Goal: Information Seeking & Learning: Learn about a topic

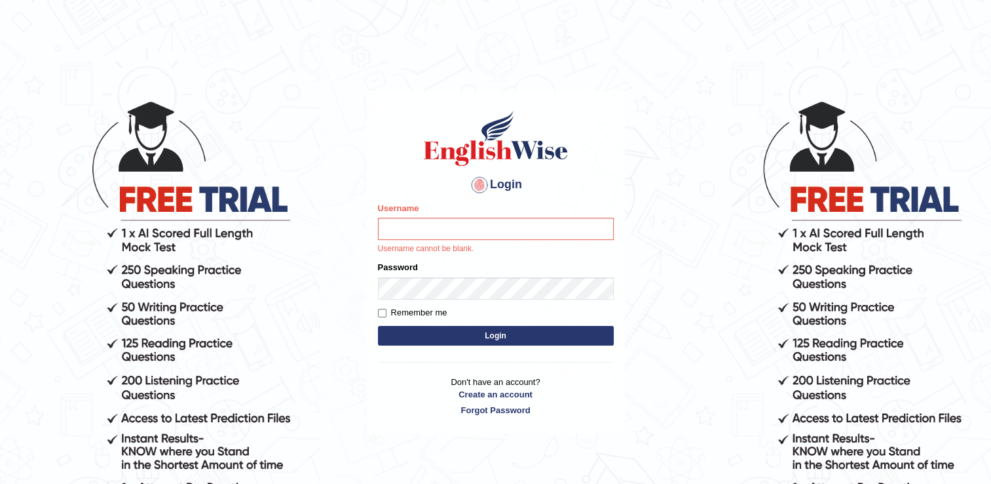
click at [400, 223] on input "Username" at bounding box center [496, 229] width 236 height 22
type input "Adedayo"
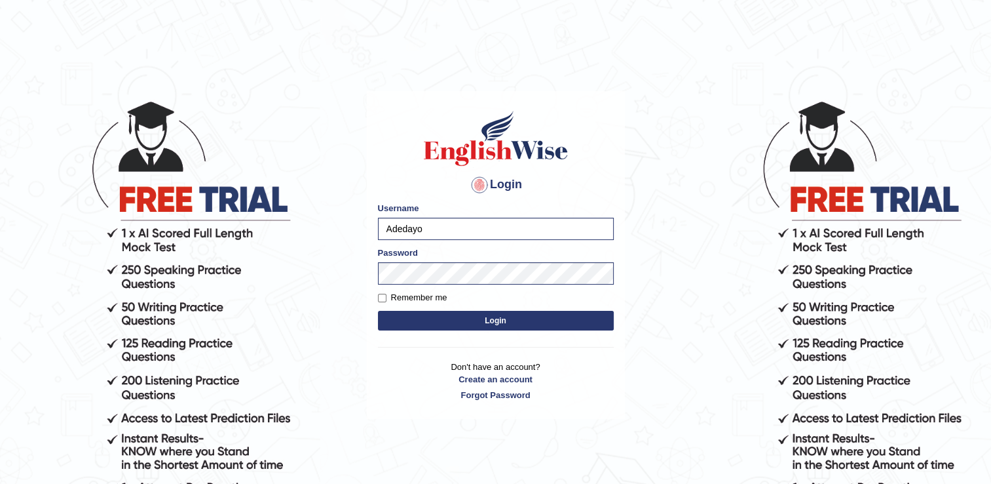
click at [483, 328] on button "Login" at bounding box center [496, 321] width 236 height 20
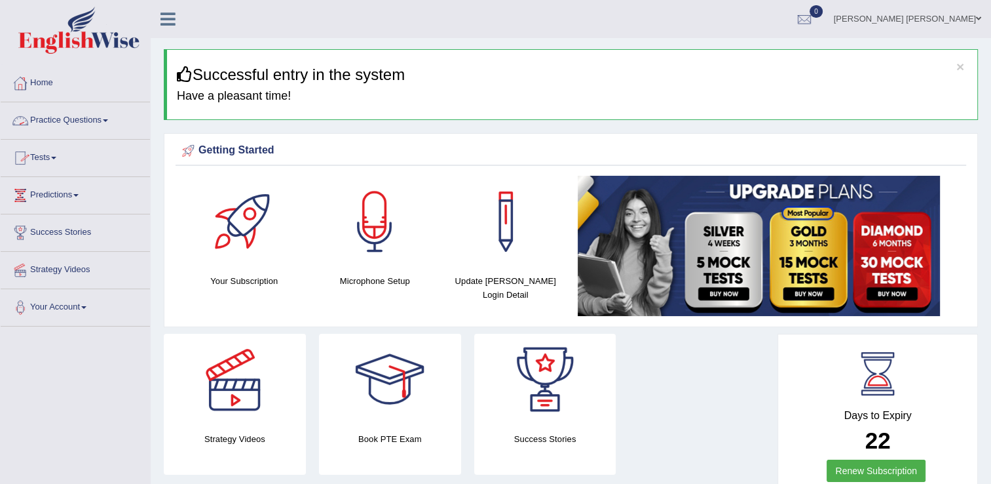
click at [73, 123] on link "Practice Questions" at bounding box center [75, 118] width 149 height 33
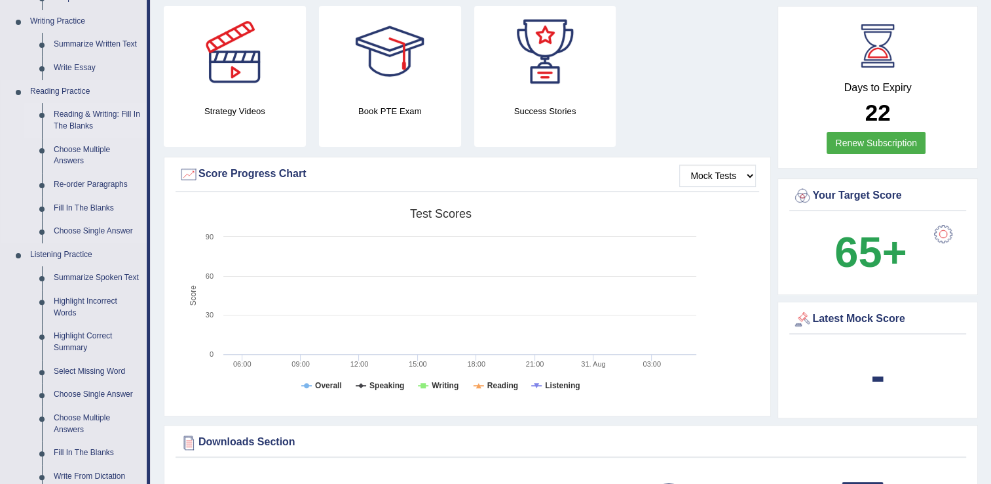
scroll to position [262, 0]
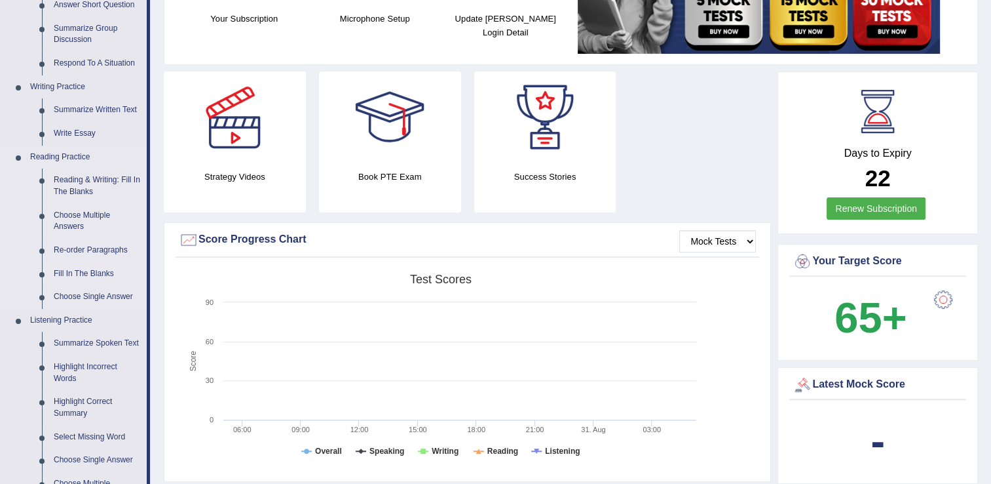
click at [94, 272] on link "Fill In The Blanks" at bounding box center [97, 274] width 99 height 24
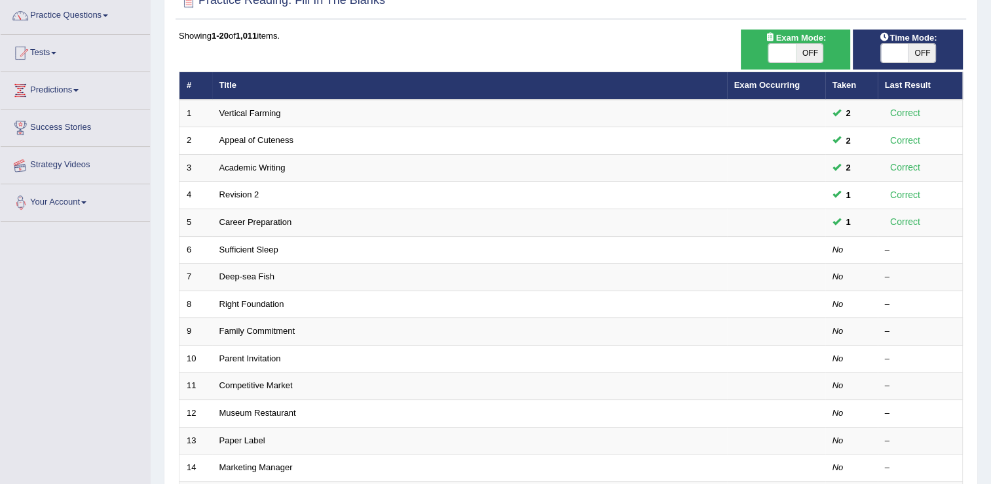
scroll to position [262, 0]
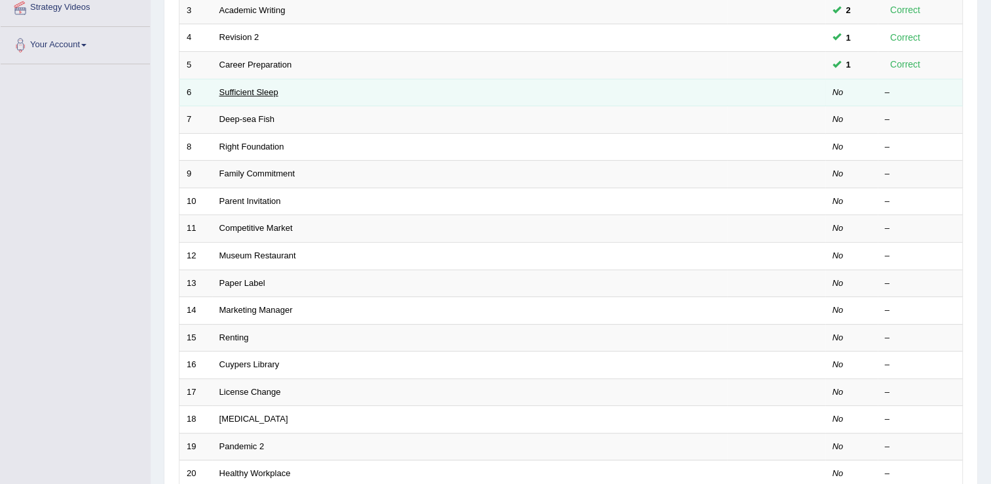
click at [235, 93] on link "Sufficient Sleep" at bounding box center [248, 92] width 59 height 10
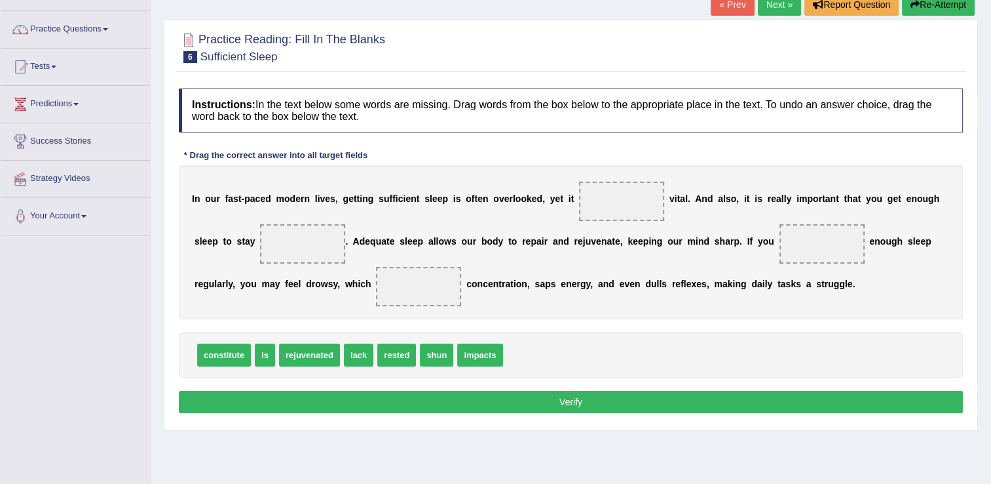
scroll to position [131, 0]
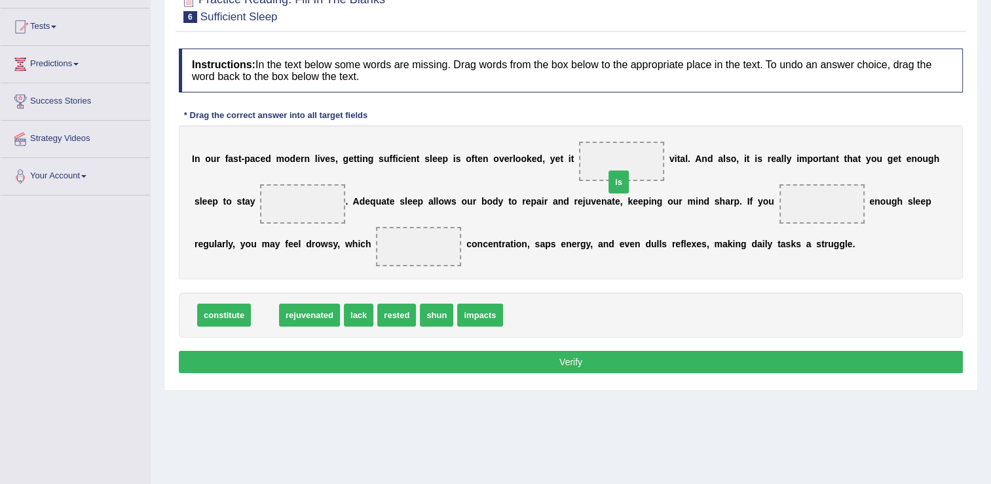
drag, startPoint x: 267, startPoint y: 318, endPoint x: 600, endPoint y: 148, distance: 373.6
click at [609, 170] on span "is" at bounding box center [619, 181] width 20 height 23
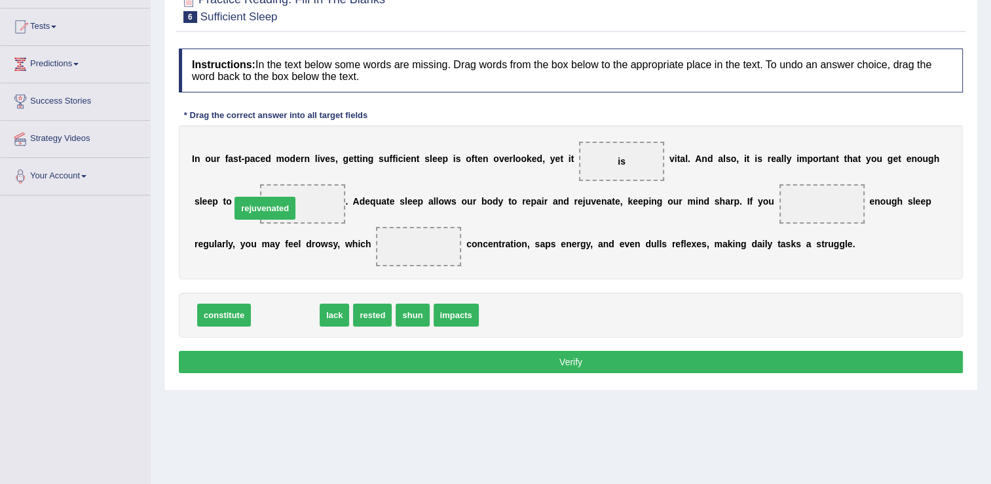
drag, startPoint x: 297, startPoint y: 316, endPoint x: 276, endPoint y: 209, distance: 108.7
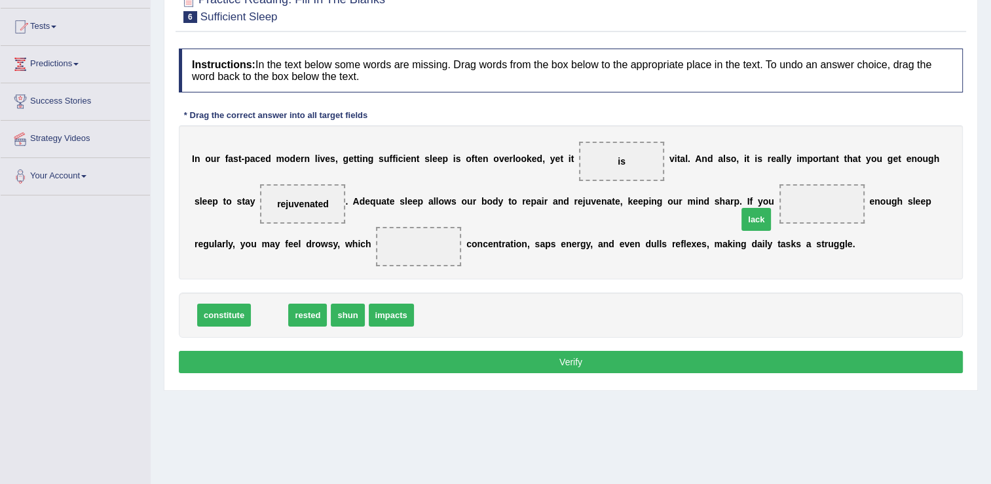
drag, startPoint x: 268, startPoint y: 318, endPoint x: 759, endPoint y: 219, distance: 501.2
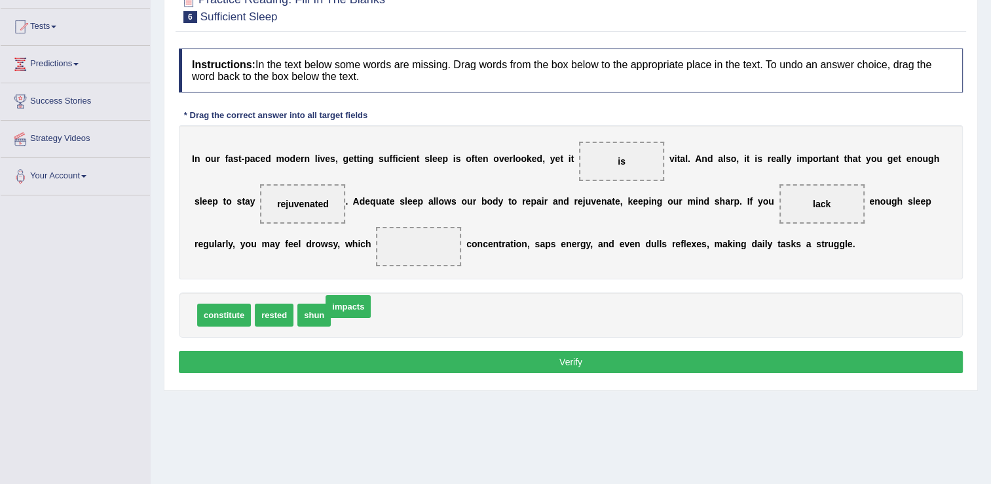
drag, startPoint x: 358, startPoint y: 313, endPoint x: 325, endPoint y: 259, distance: 62.9
click at [376, 250] on span at bounding box center [418, 246] width 85 height 39
drag, startPoint x: 361, startPoint y: 318, endPoint x: 302, endPoint y: 242, distance: 95.7
click at [677, 367] on button "Verify" at bounding box center [571, 362] width 784 height 22
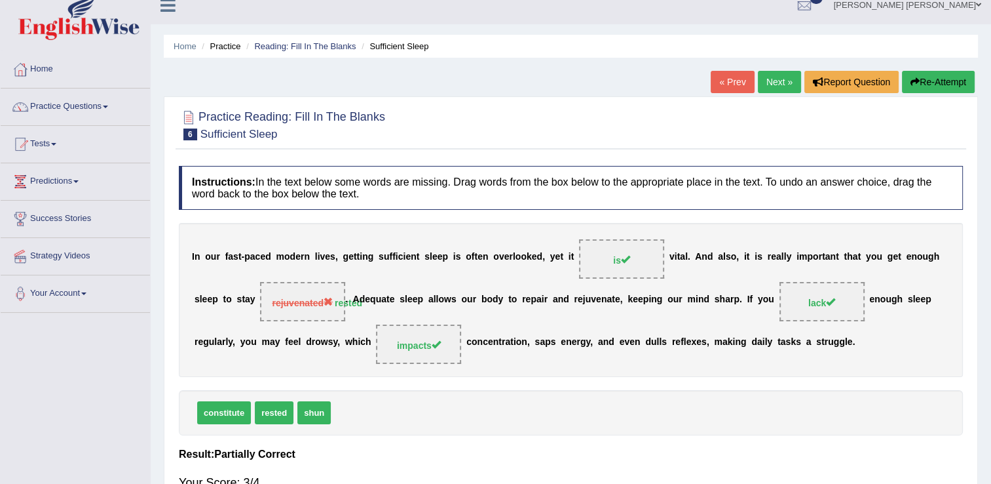
scroll to position [0, 0]
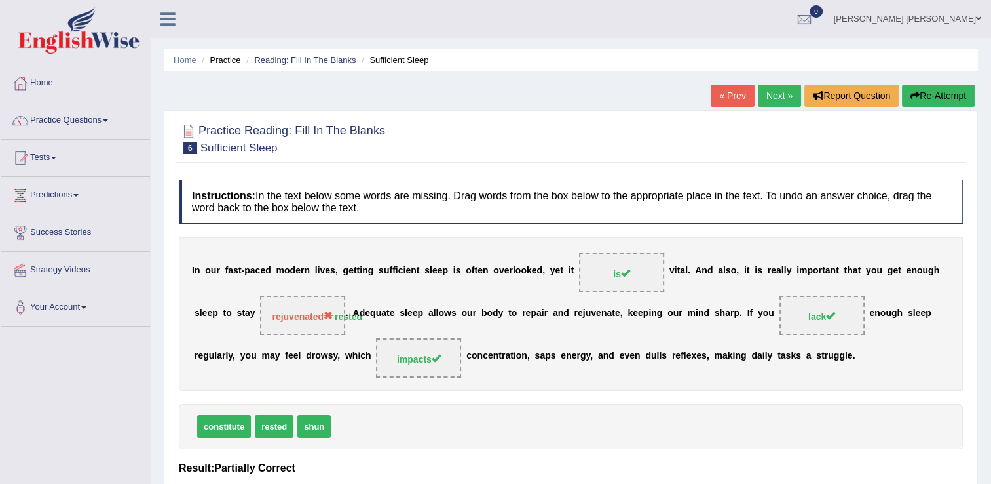
click at [934, 98] on button "Re-Attempt" at bounding box center [938, 96] width 73 height 22
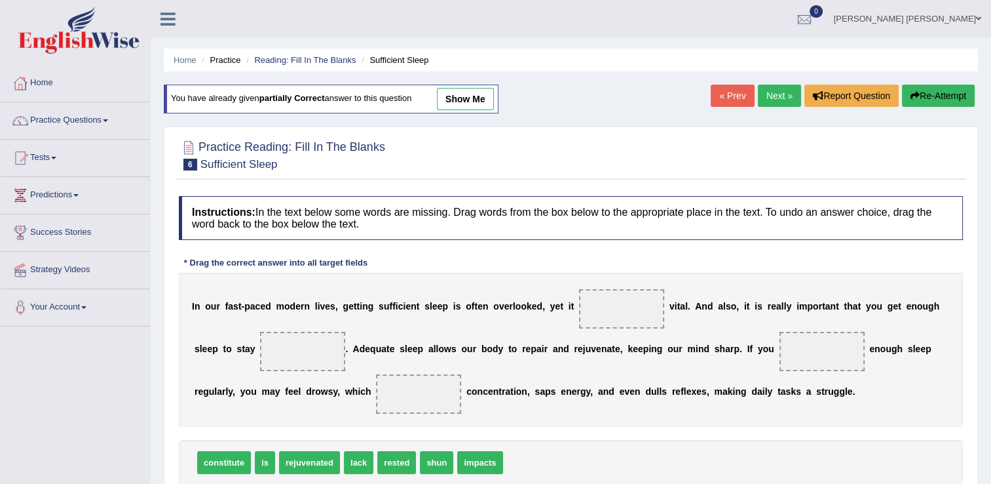
click at [260, 362] on span at bounding box center [302, 351] width 85 height 39
drag, startPoint x: 383, startPoint y: 459, endPoint x: 263, endPoint y: 351, distance: 161.9
drag, startPoint x: 263, startPoint y: 457, endPoint x: 586, endPoint y: 308, distance: 355.0
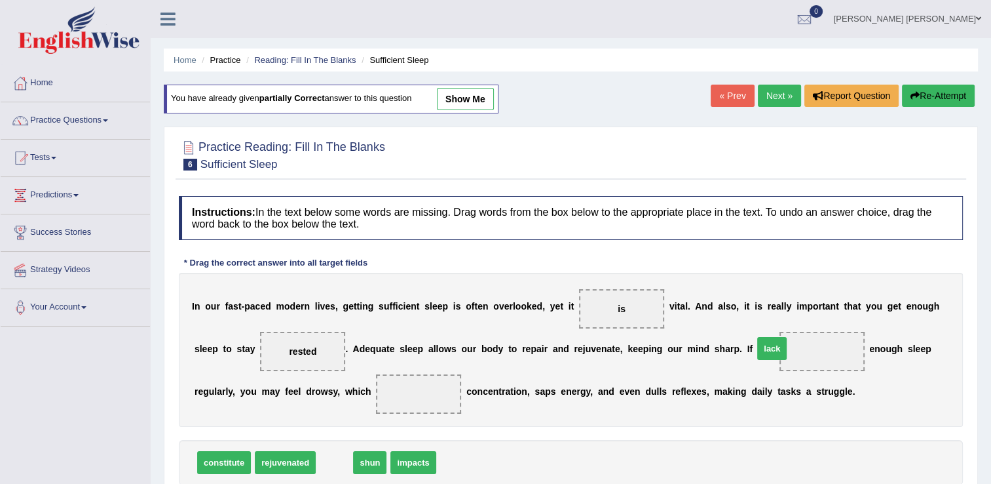
drag, startPoint x: 336, startPoint y: 462, endPoint x: 776, endPoint y: 350, distance: 453.7
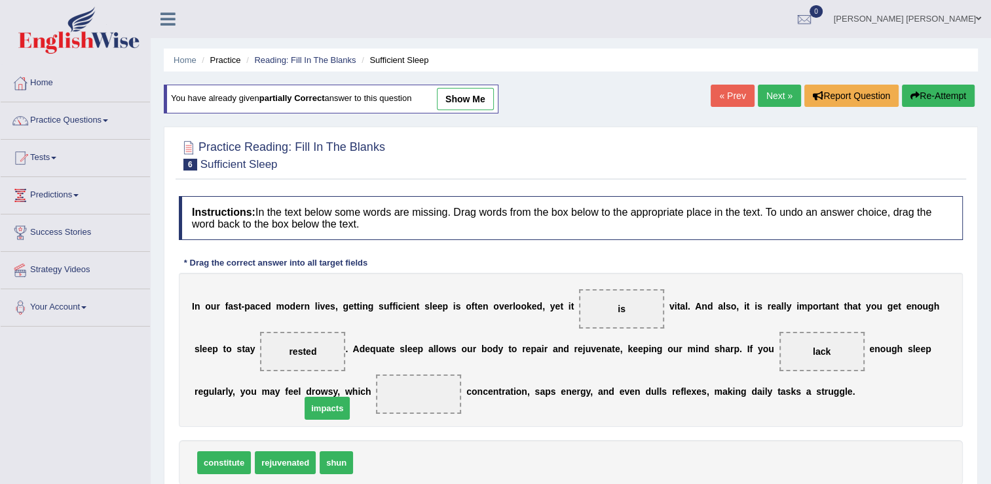
drag, startPoint x: 375, startPoint y: 468, endPoint x: 320, endPoint y: 398, distance: 89.1
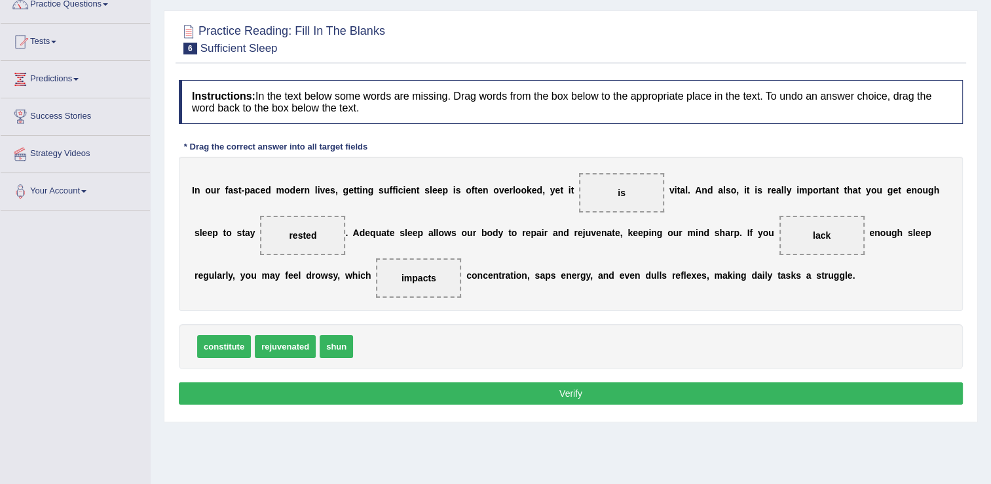
scroll to position [131, 0]
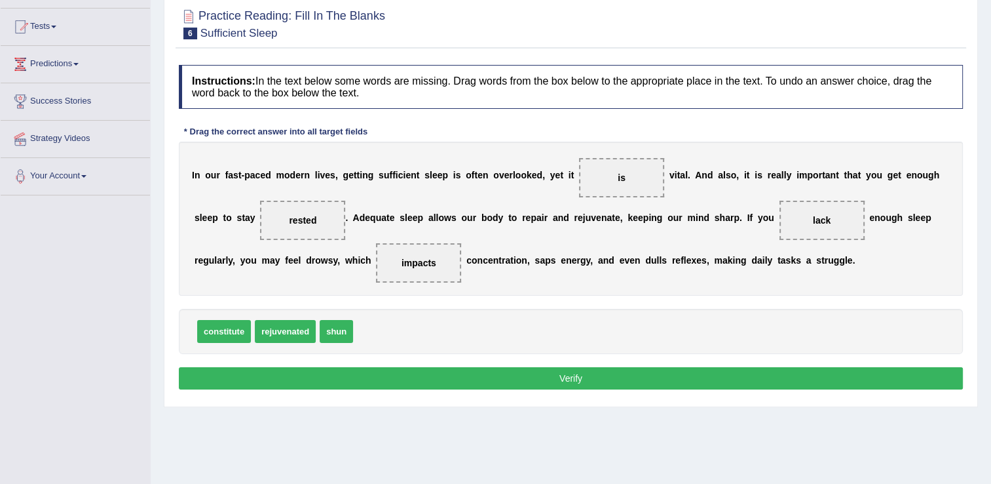
click at [596, 371] on button "Verify" at bounding box center [571, 378] width 784 height 22
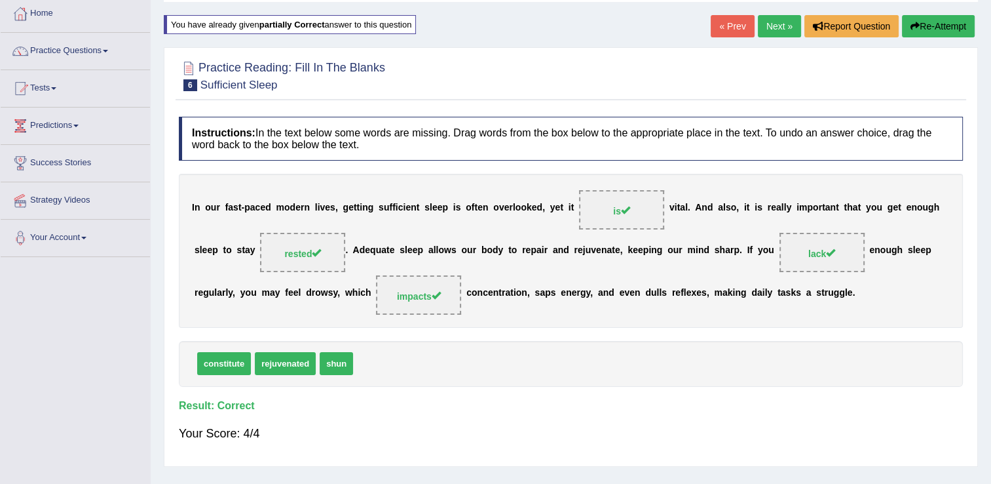
scroll to position [0, 0]
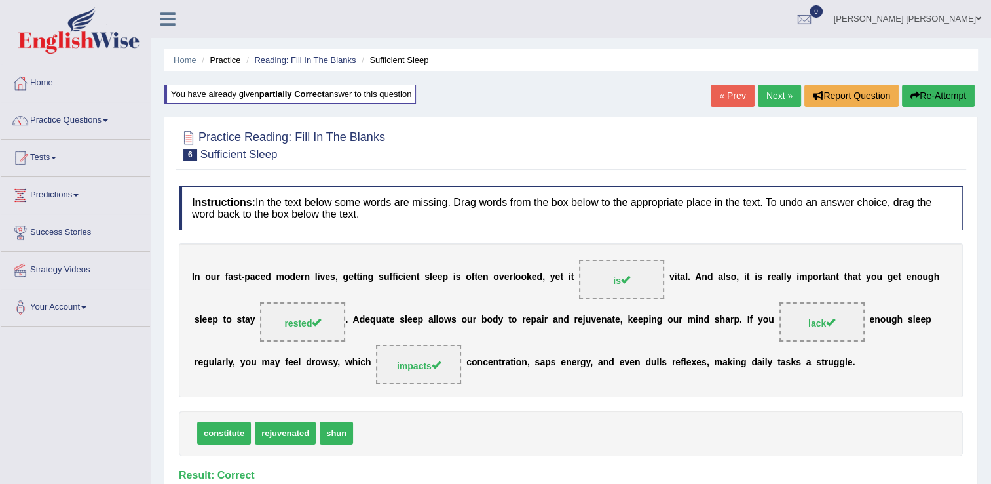
click at [761, 94] on link "Next »" at bounding box center [779, 96] width 43 height 22
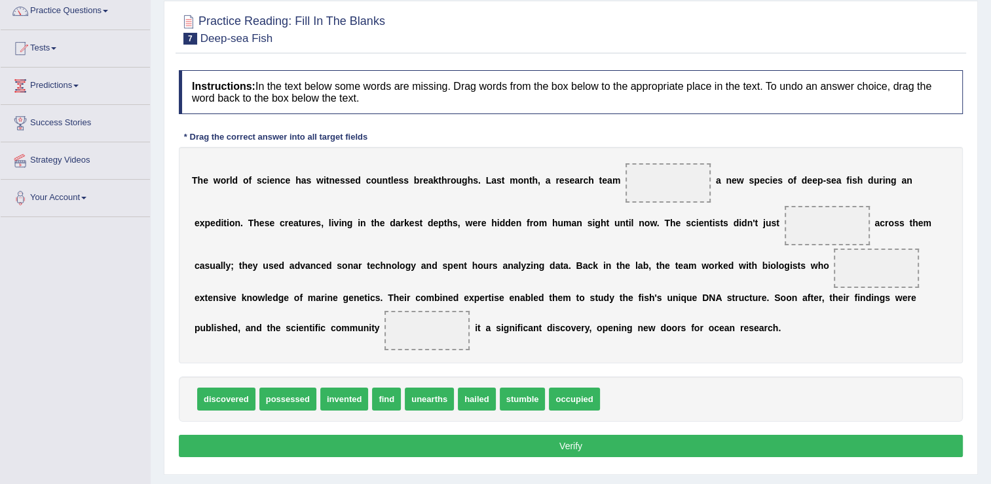
scroll to position [131, 0]
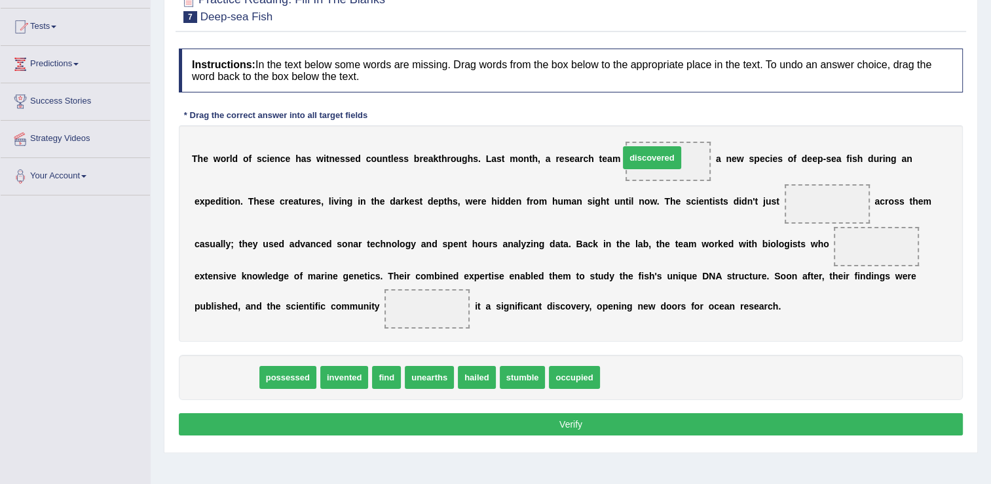
drag, startPoint x: 236, startPoint y: 375, endPoint x: 662, endPoint y: 156, distance: 479.1
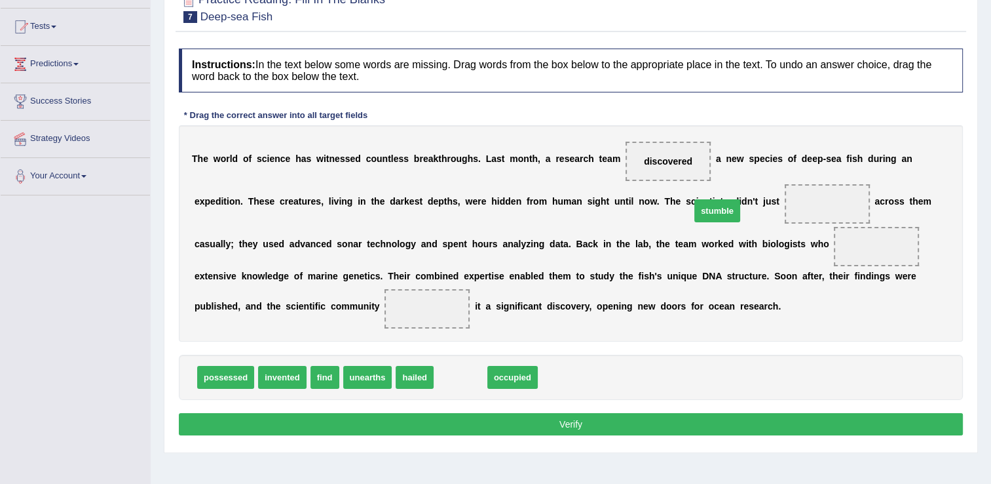
drag, startPoint x: 453, startPoint y: 374, endPoint x: 715, endPoint y: 204, distance: 311.7
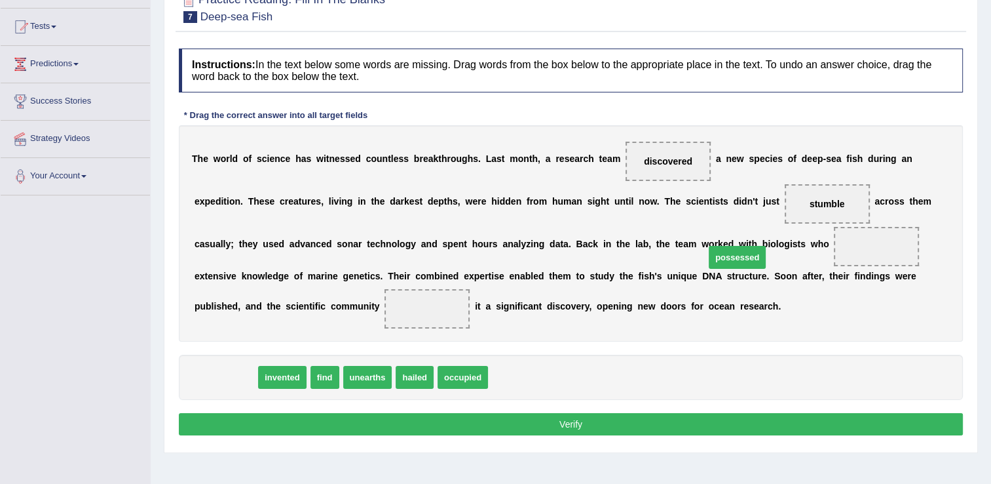
drag, startPoint x: 230, startPoint y: 376, endPoint x: 742, endPoint y: 256, distance: 525.5
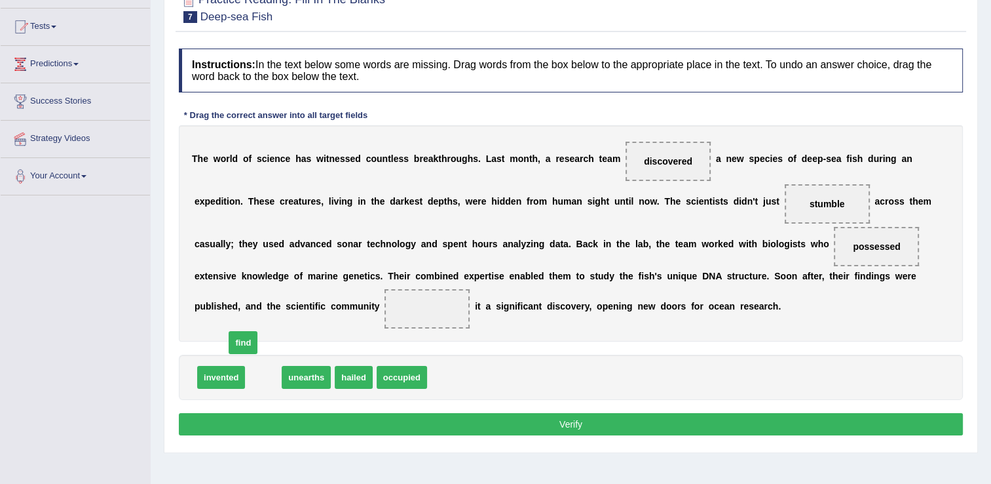
drag, startPoint x: 256, startPoint y: 380, endPoint x: 227, endPoint y: 332, distance: 56.2
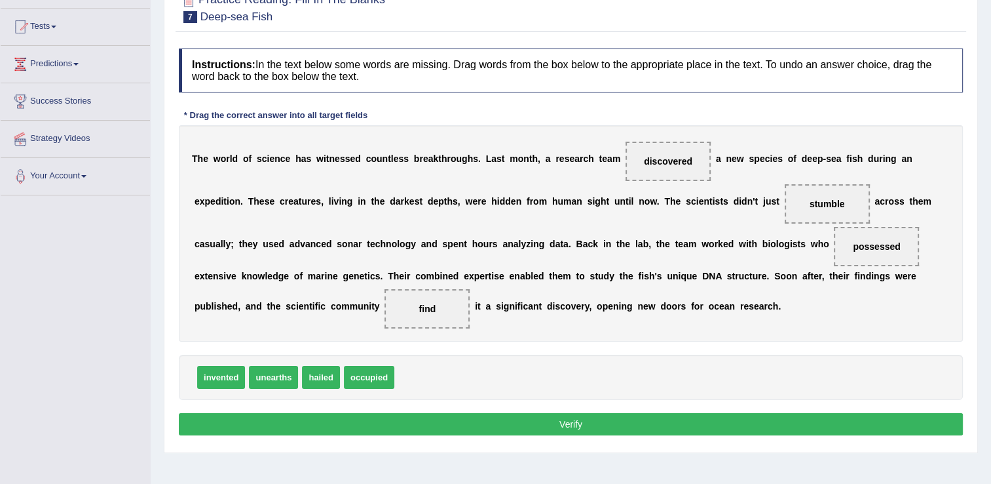
click at [421, 415] on button "Verify" at bounding box center [571, 424] width 784 height 22
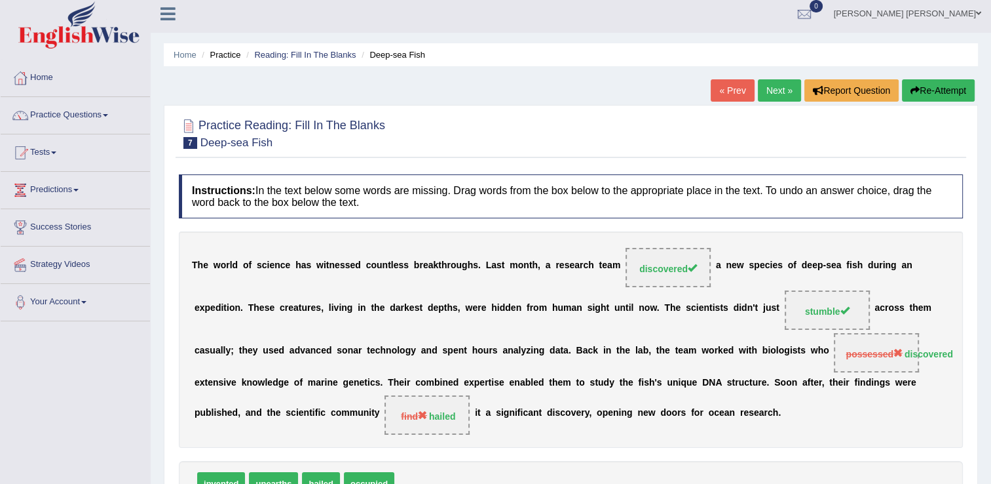
scroll to position [0, 0]
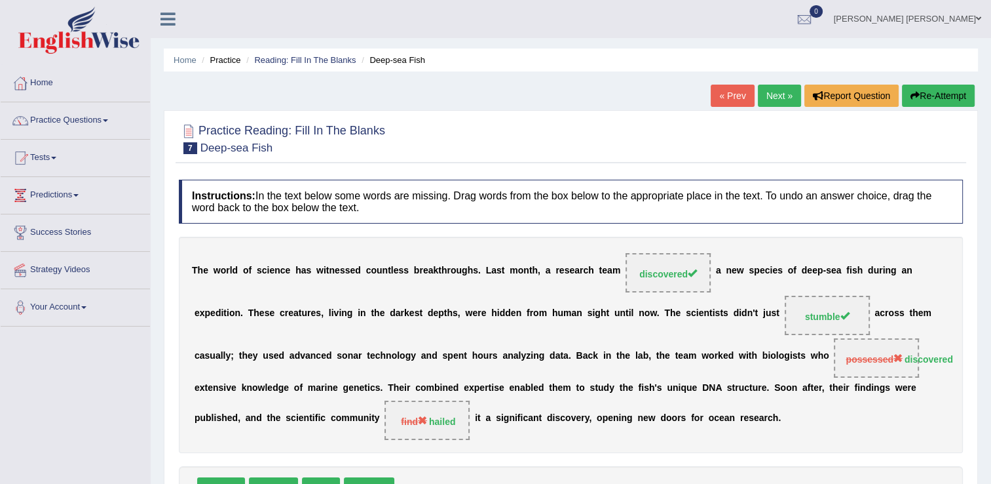
click at [951, 89] on button "Re-Attempt" at bounding box center [938, 96] width 73 height 22
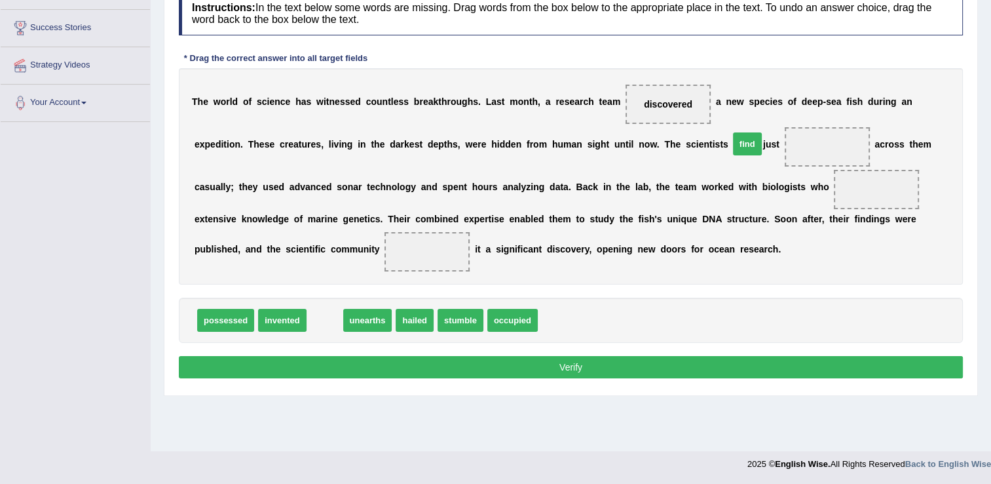
drag, startPoint x: 320, startPoint y: 314, endPoint x: 742, endPoint y: 138, distance: 457.9
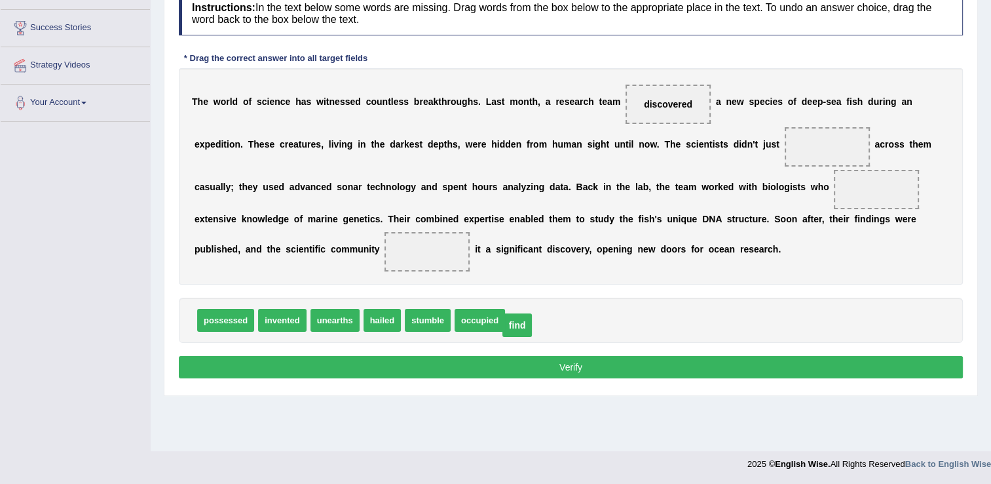
drag, startPoint x: 742, startPoint y: 143, endPoint x: 432, endPoint y: 321, distance: 358.0
drag, startPoint x: 417, startPoint y: 313, endPoint x: 746, endPoint y: 124, distance: 379.4
drag, startPoint x: 465, startPoint y: 318, endPoint x: 732, endPoint y: 198, distance: 293.8
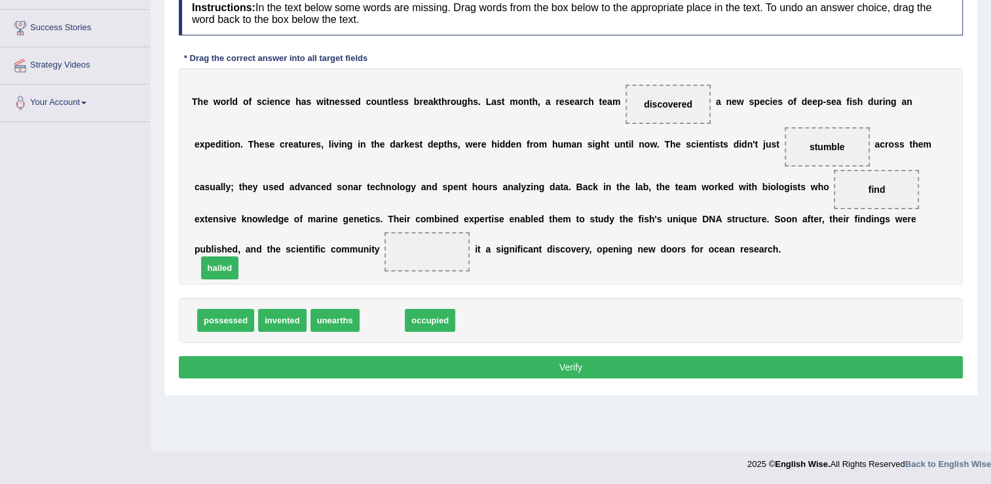
drag, startPoint x: 377, startPoint y: 318, endPoint x: 214, endPoint y: 254, distance: 175.6
click at [343, 366] on button "Verify" at bounding box center [571, 367] width 784 height 22
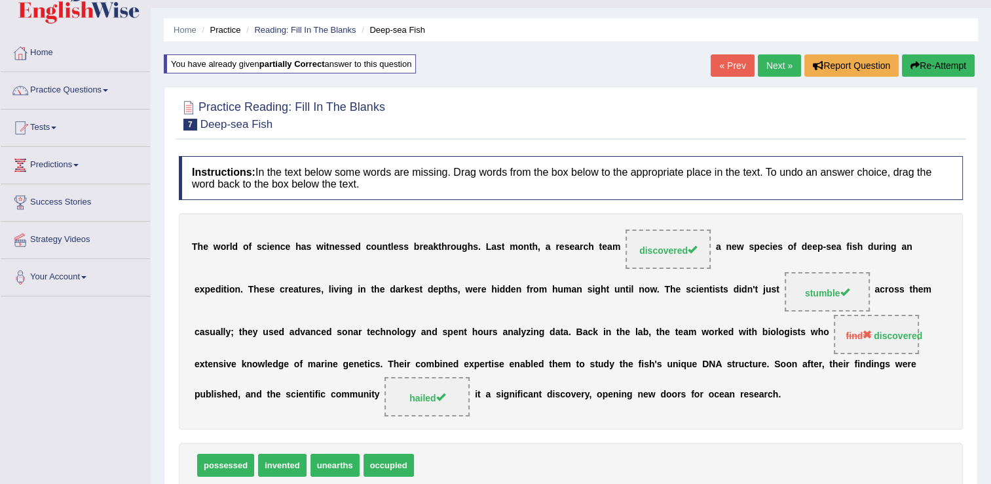
scroll to position [8, 0]
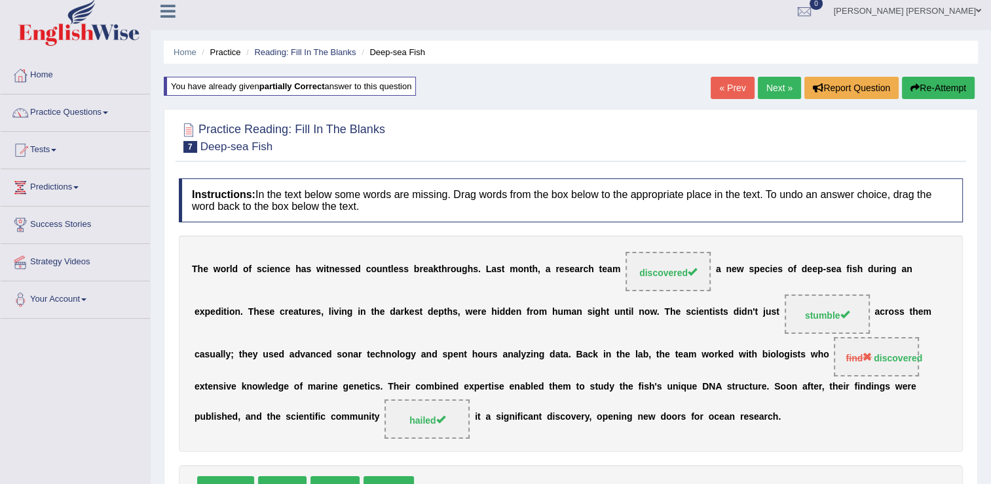
click at [932, 88] on button "Re-Attempt" at bounding box center [938, 88] width 73 height 22
click at [930, 83] on button "Re-Attempt" at bounding box center [938, 88] width 73 height 22
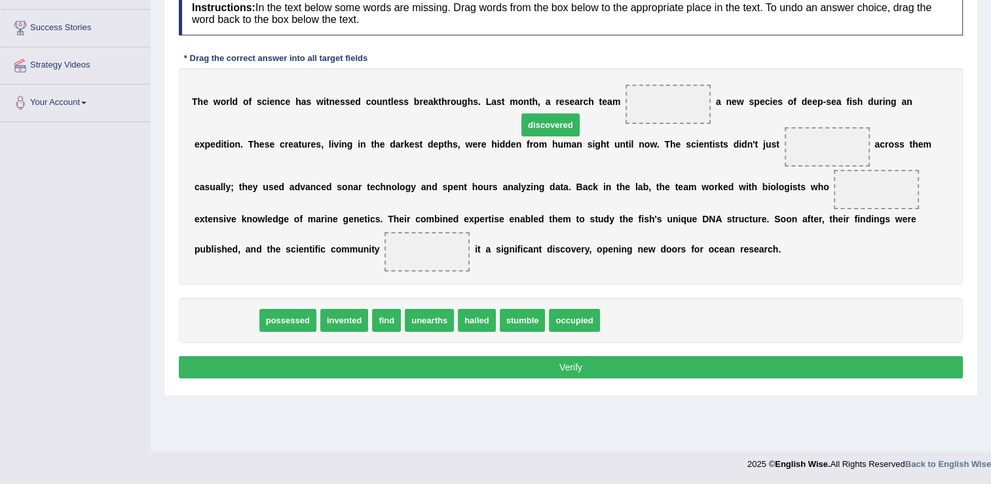
drag, startPoint x: 0, startPoint y: 0, endPoint x: 582, endPoint y: 102, distance: 590.6
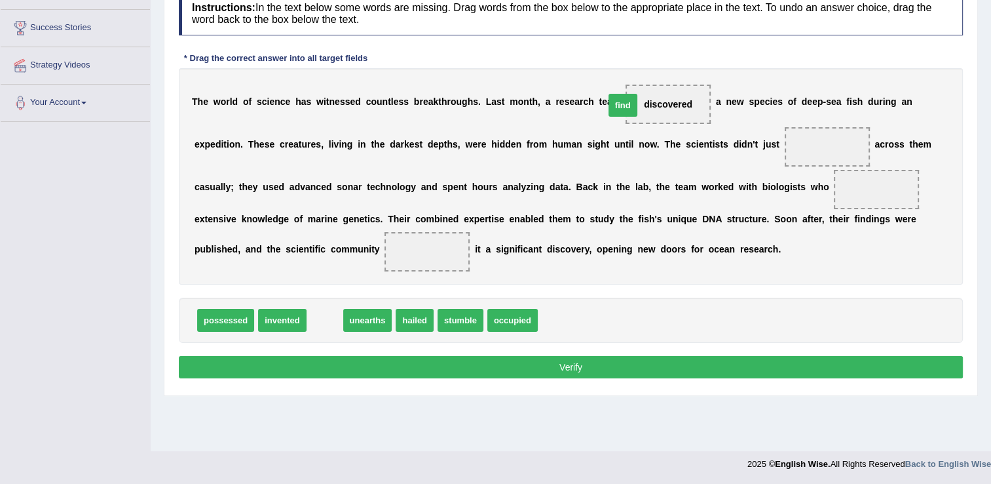
drag, startPoint x: 312, startPoint y: 321, endPoint x: 610, endPoint y: 106, distance: 367.5
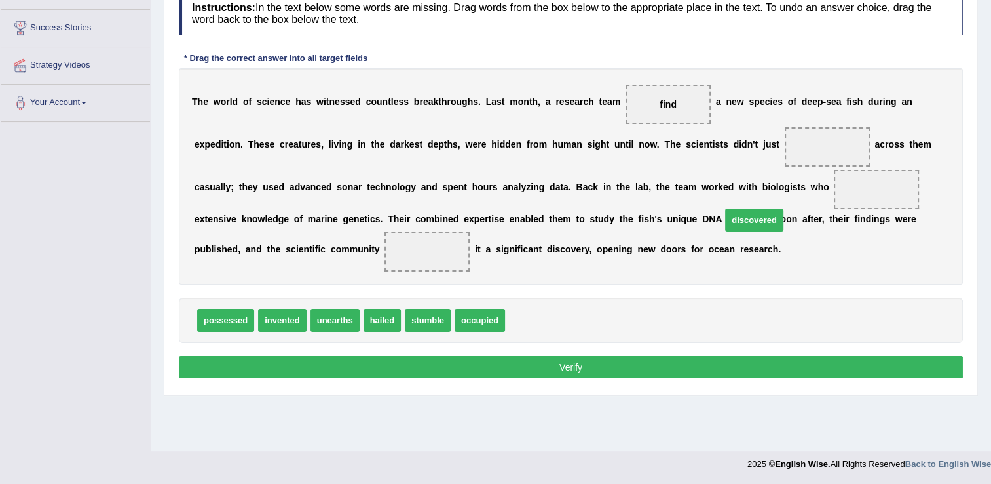
drag, startPoint x: 522, startPoint y: 321, endPoint x: 750, endPoint y: 211, distance: 252.6
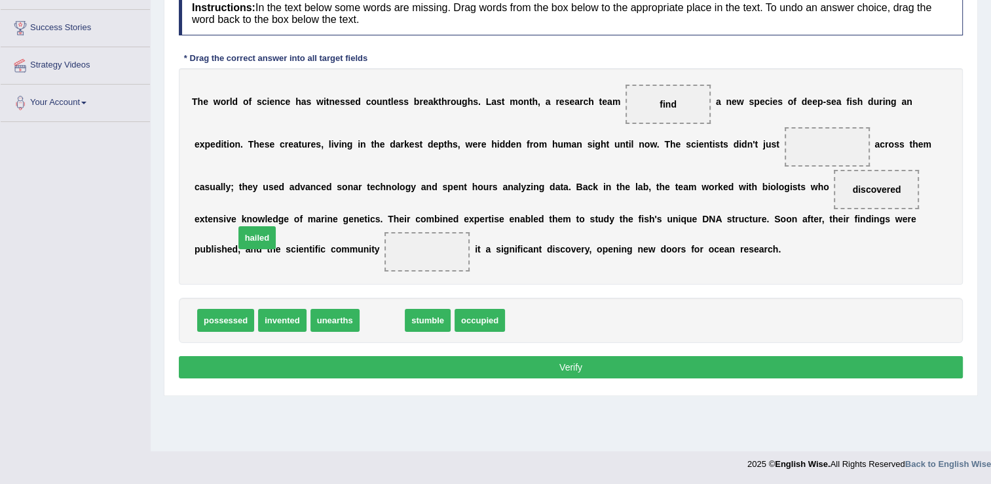
drag, startPoint x: 377, startPoint y: 321, endPoint x: 240, endPoint y: 254, distance: 152.7
drag, startPoint x: 375, startPoint y: 314, endPoint x: 723, endPoint y: 167, distance: 378.4
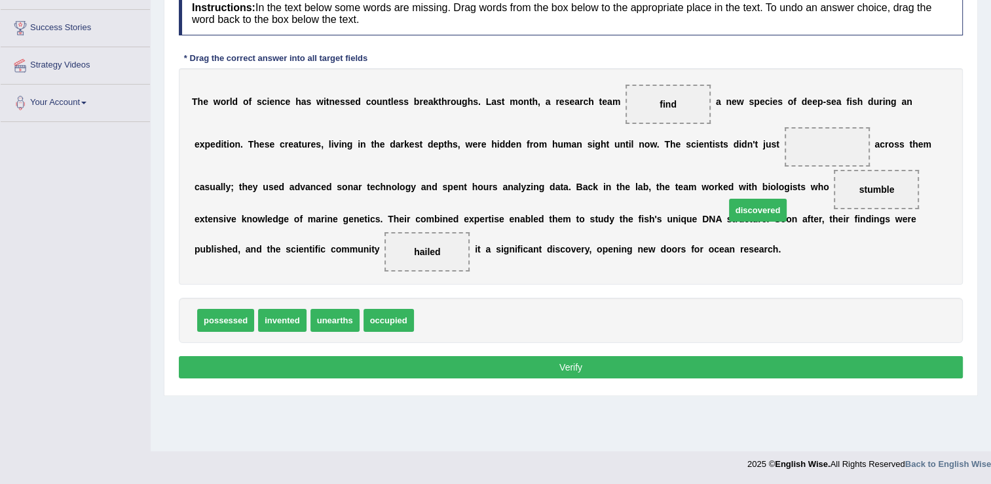
drag, startPoint x: 441, startPoint y: 321, endPoint x: 752, endPoint y: 210, distance: 330.5
drag, startPoint x: 417, startPoint y: 320, endPoint x: 715, endPoint y: 153, distance: 341.7
click at [589, 360] on button "Verify" at bounding box center [571, 367] width 784 height 22
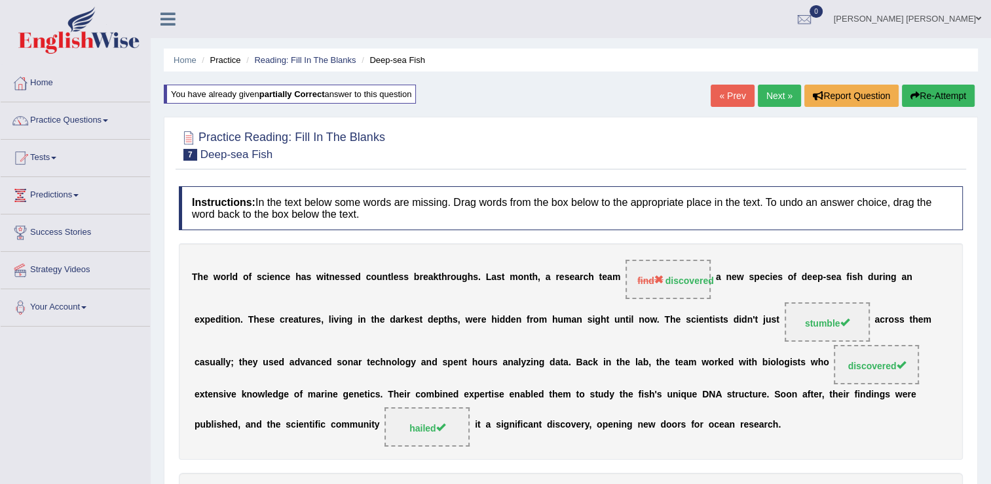
click at [927, 94] on button "Re-Attempt" at bounding box center [938, 96] width 73 height 22
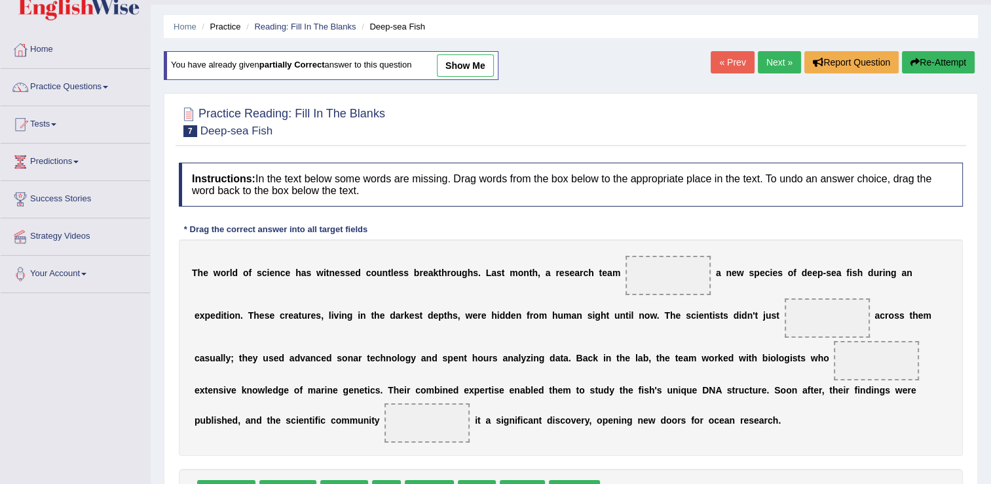
scroll to position [66, 0]
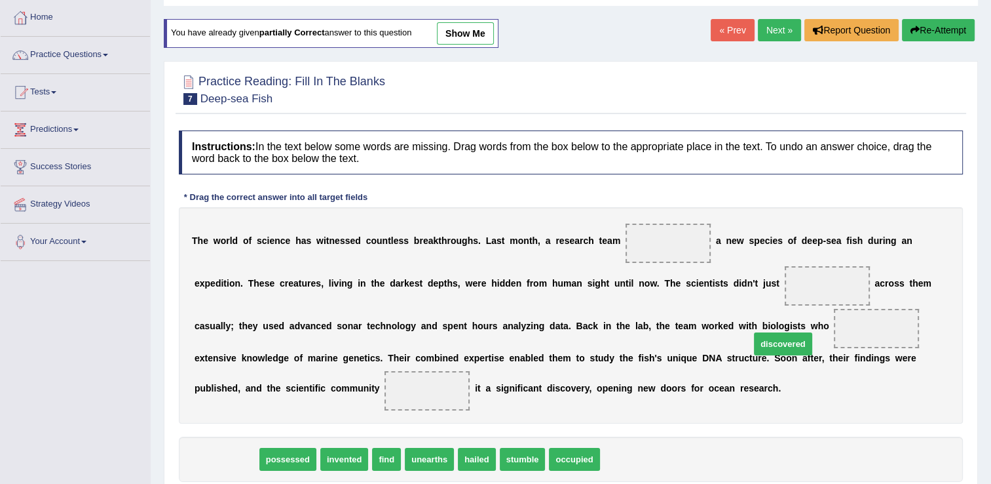
drag, startPoint x: 234, startPoint y: 455, endPoint x: 791, endPoint y: 339, distance: 568.7
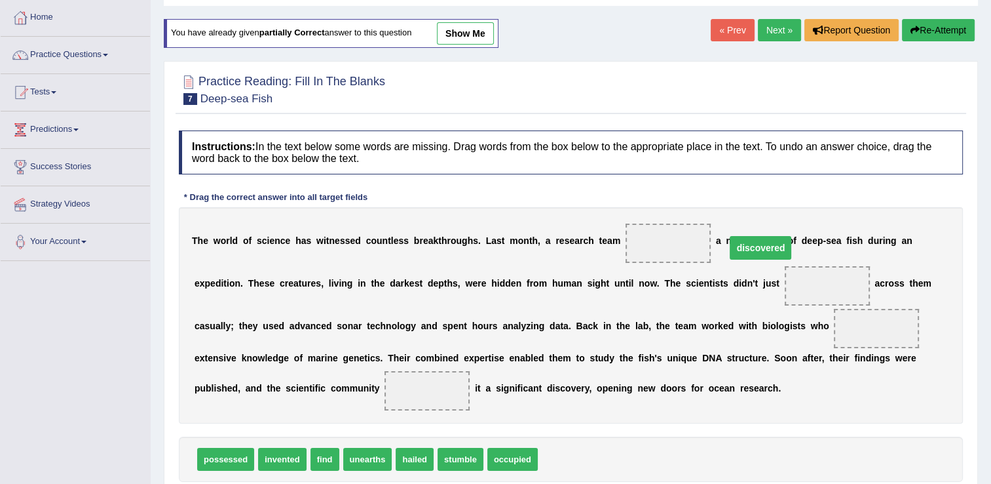
drag, startPoint x: 726, startPoint y: 327, endPoint x: 610, endPoint y: 246, distance: 141.2
drag, startPoint x: 629, startPoint y: 238, endPoint x: 774, endPoint y: 336, distance: 175.0
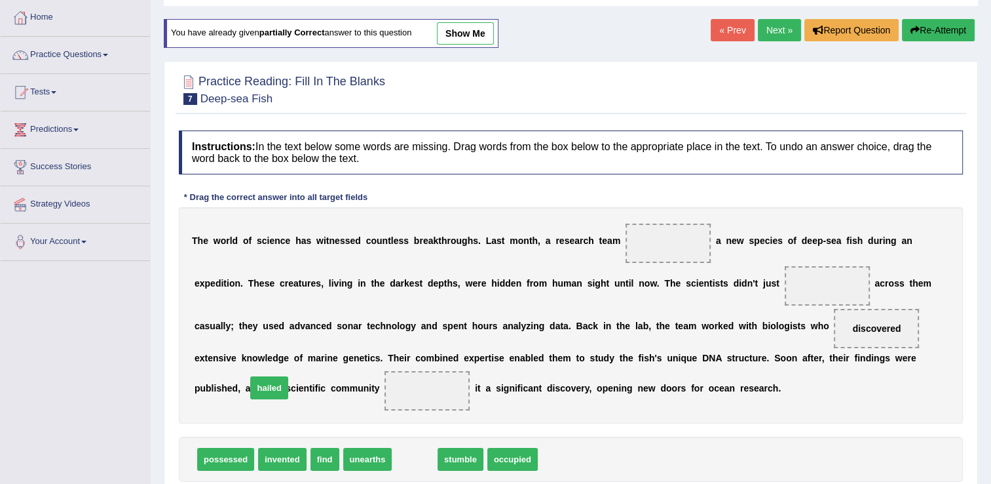
drag, startPoint x: 399, startPoint y: 455, endPoint x: 250, endPoint y: 387, distance: 164.5
drag, startPoint x: 411, startPoint y: 458, endPoint x: 750, endPoint y: 278, distance: 383.7
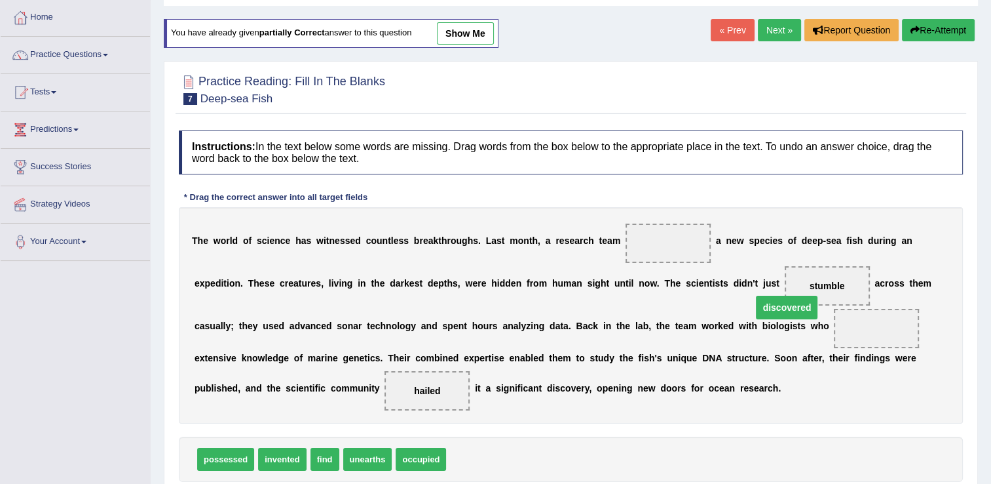
drag, startPoint x: 727, startPoint y: 329, endPoint x: 634, endPoint y: 305, distance: 96.1
click at [756, 305] on span "discovered" at bounding box center [787, 307] width 62 height 24
drag, startPoint x: 732, startPoint y: 328, endPoint x: 605, endPoint y: 245, distance: 152.5
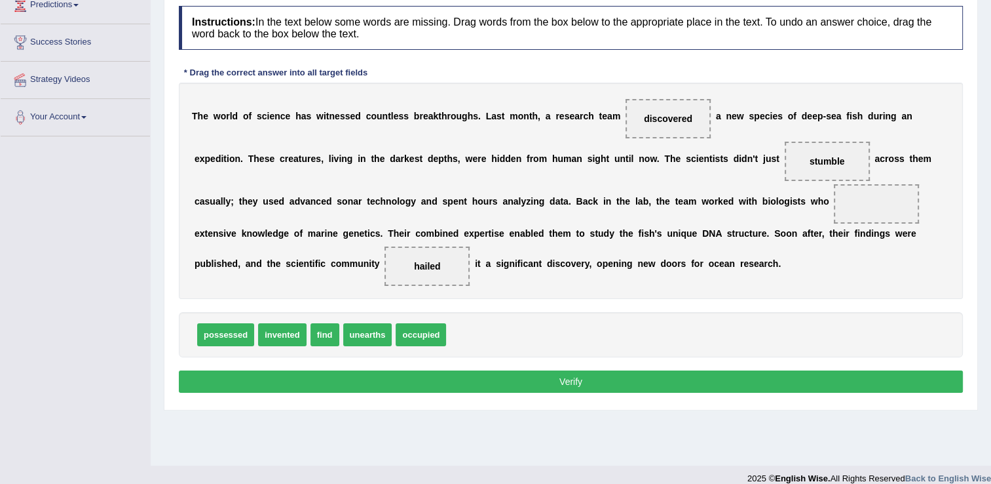
scroll to position [204, 0]
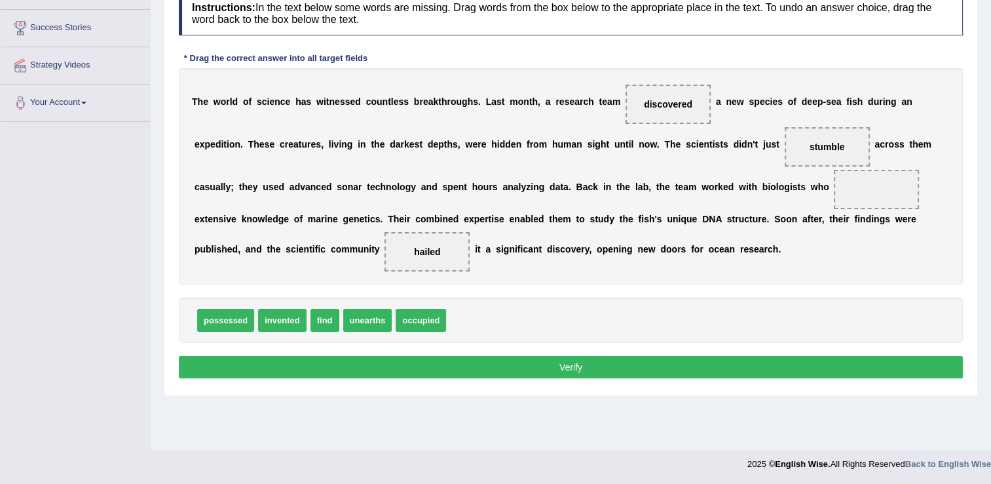
click at [584, 368] on button "Verify" at bounding box center [571, 367] width 784 height 22
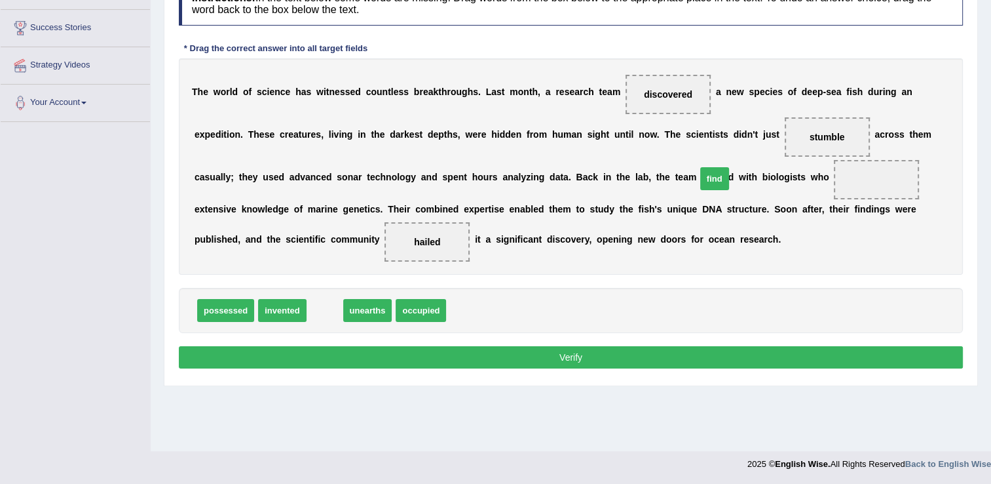
drag, startPoint x: 315, startPoint y: 305, endPoint x: 727, endPoint y: 178, distance: 430.6
click at [591, 348] on button "Verify" at bounding box center [571, 357] width 784 height 22
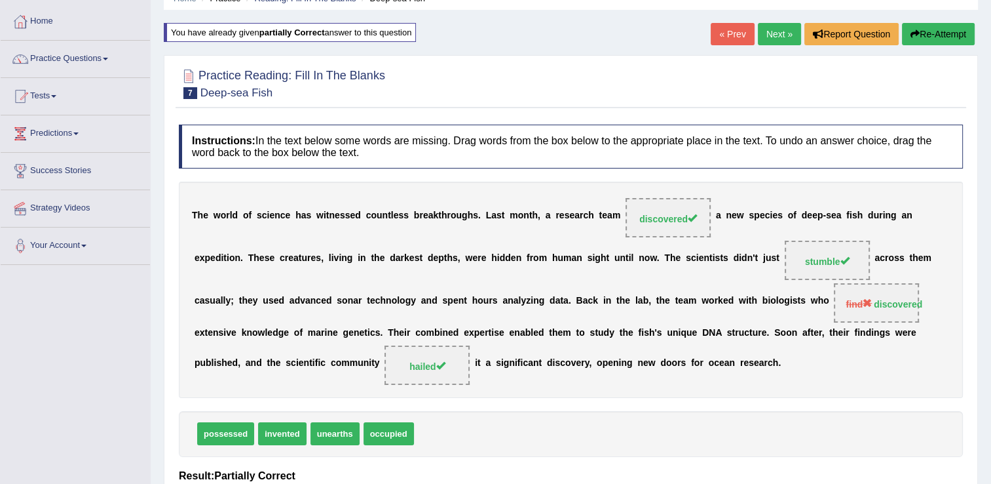
scroll to position [0, 0]
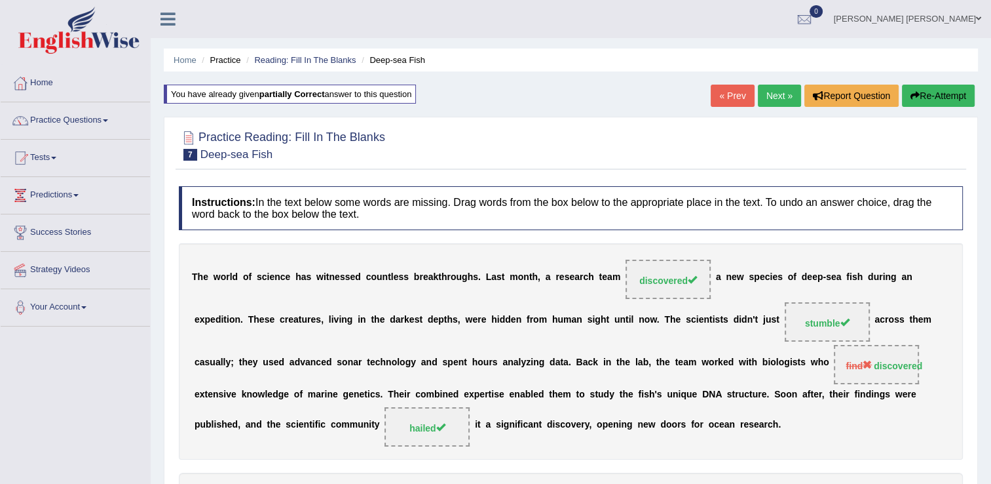
click at [775, 93] on link "Next »" at bounding box center [779, 96] width 43 height 22
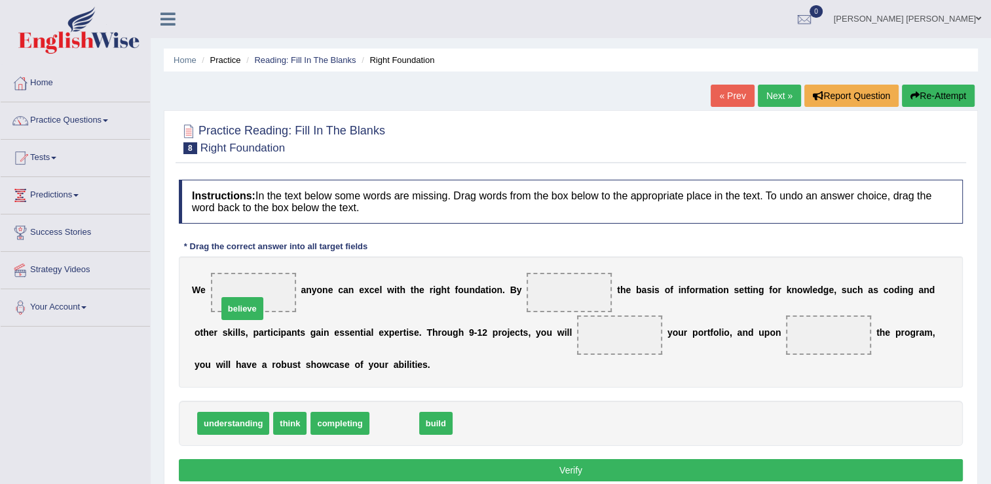
drag, startPoint x: 385, startPoint y: 423, endPoint x: 232, endPoint y: 300, distance: 196.3
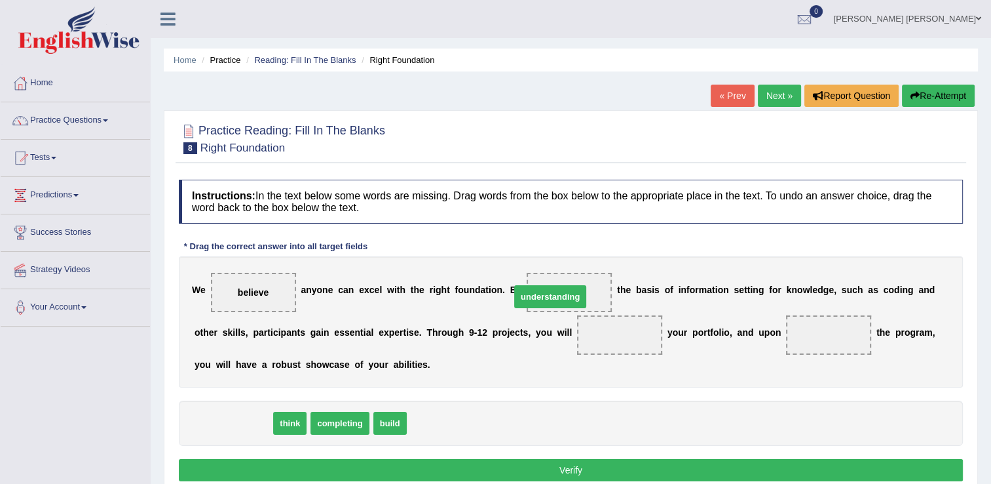
drag, startPoint x: 235, startPoint y: 418, endPoint x: 550, endPoint y: 294, distance: 339.4
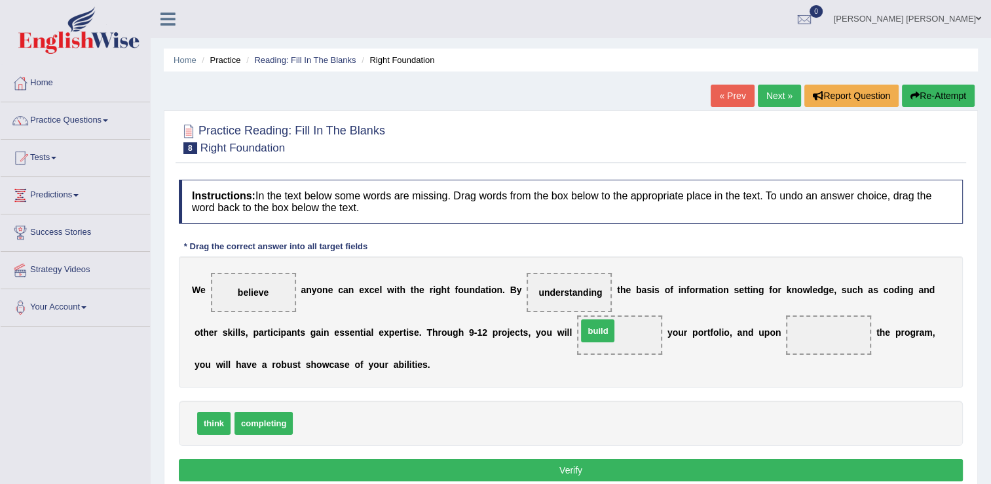
drag, startPoint x: 309, startPoint y: 421, endPoint x: 594, endPoint y: 328, distance: 299.0
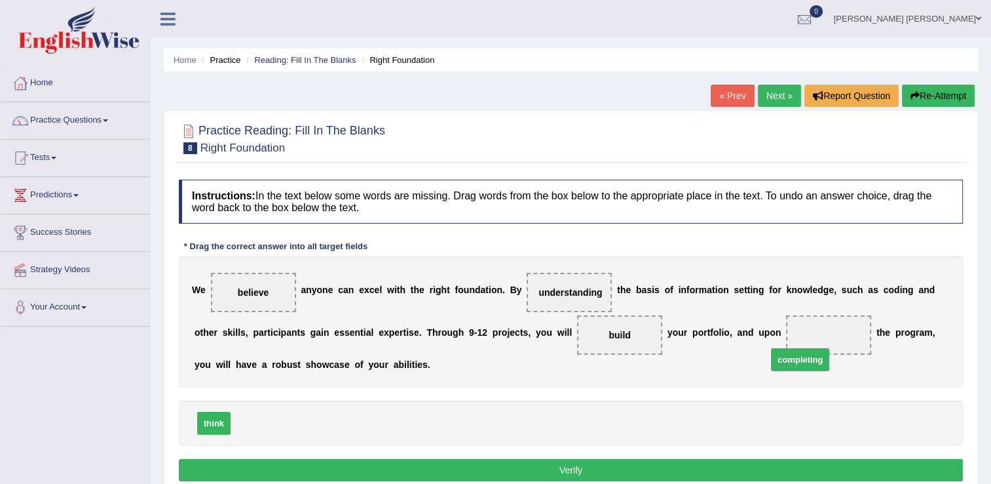
drag, startPoint x: 257, startPoint y: 421, endPoint x: 790, endPoint y: 354, distance: 537.6
click at [480, 462] on button "Verify" at bounding box center [571, 470] width 784 height 22
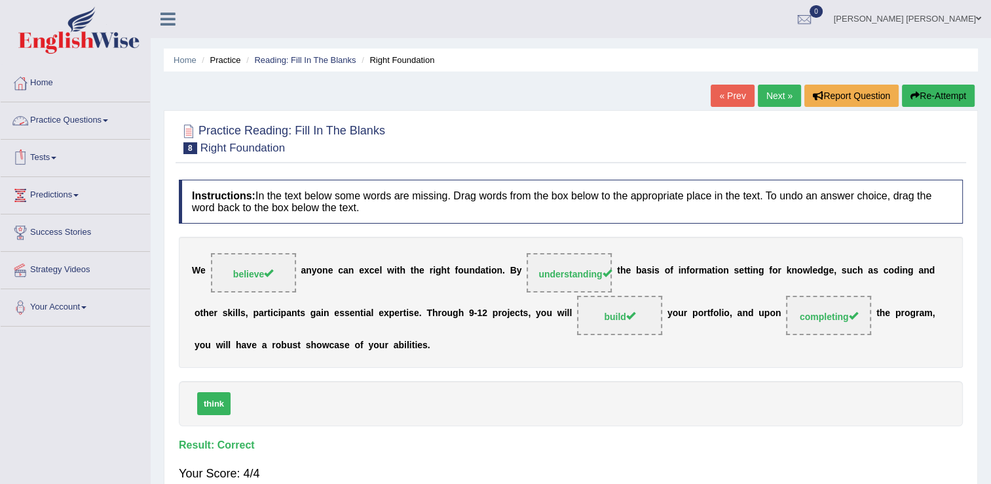
click at [50, 115] on link "Practice Questions" at bounding box center [75, 118] width 149 height 33
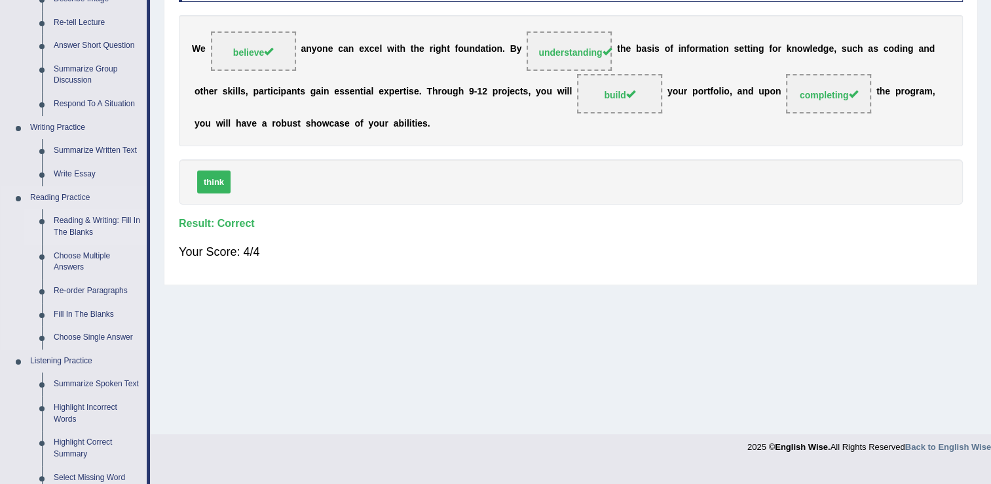
scroll to position [262, 0]
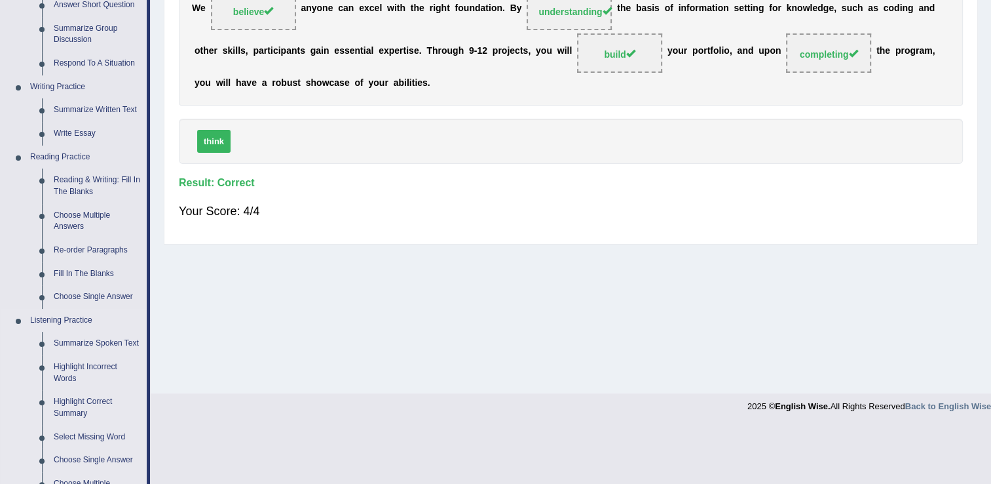
click at [117, 294] on link "Choose Single Answer" at bounding box center [97, 297] width 99 height 24
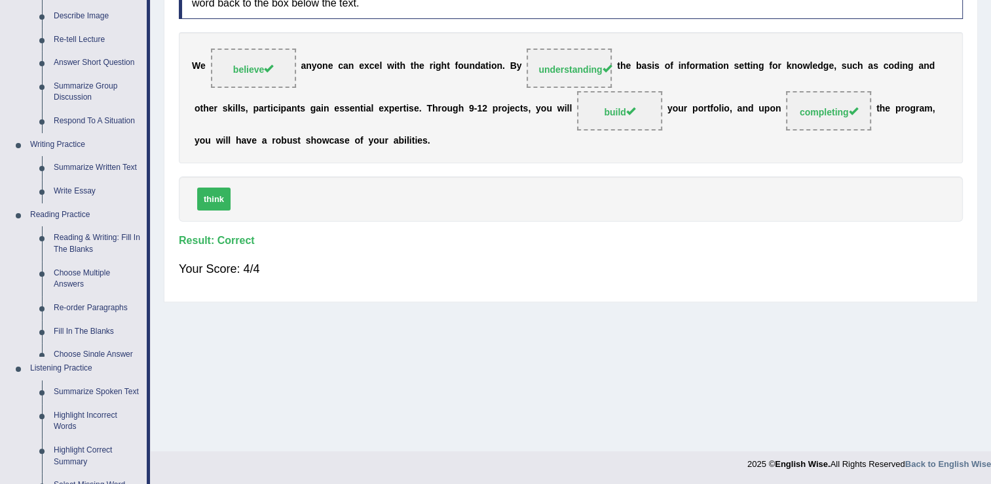
scroll to position [515, 0]
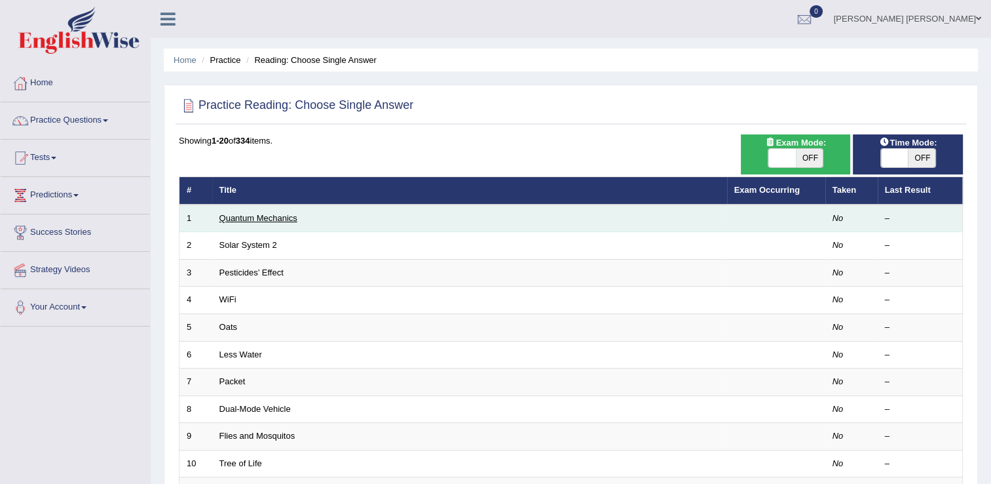
click at [242, 213] on link "Quantum Mechanics" at bounding box center [258, 218] width 78 height 10
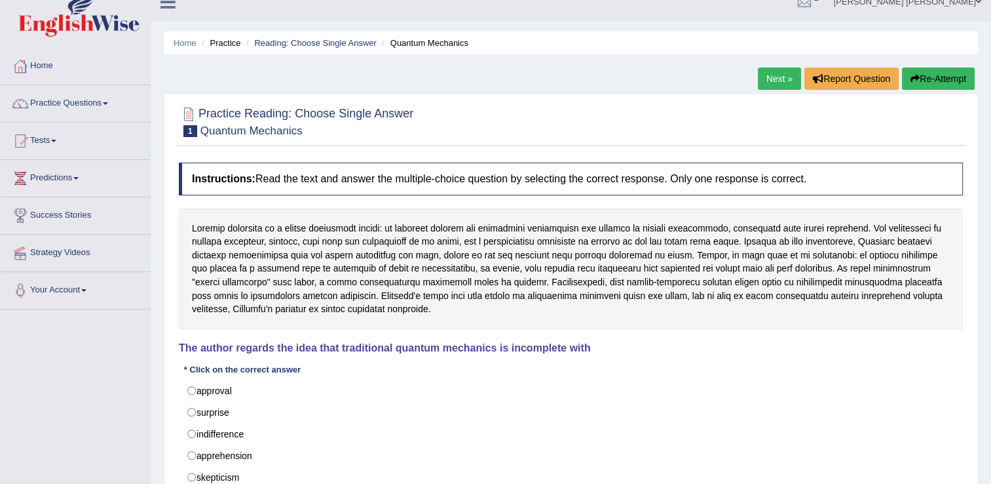
scroll to position [66, 0]
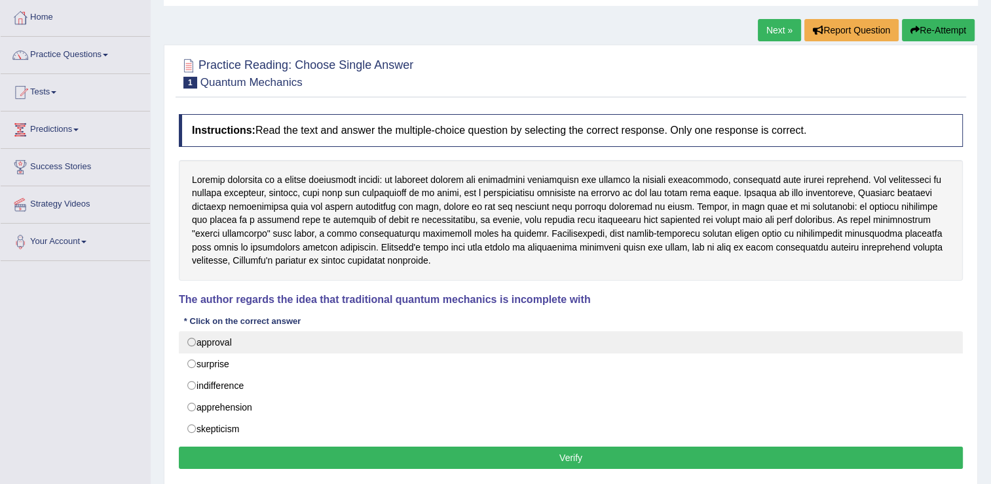
click at [225, 335] on label "approval" at bounding box center [571, 342] width 784 height 22
radio input "true"
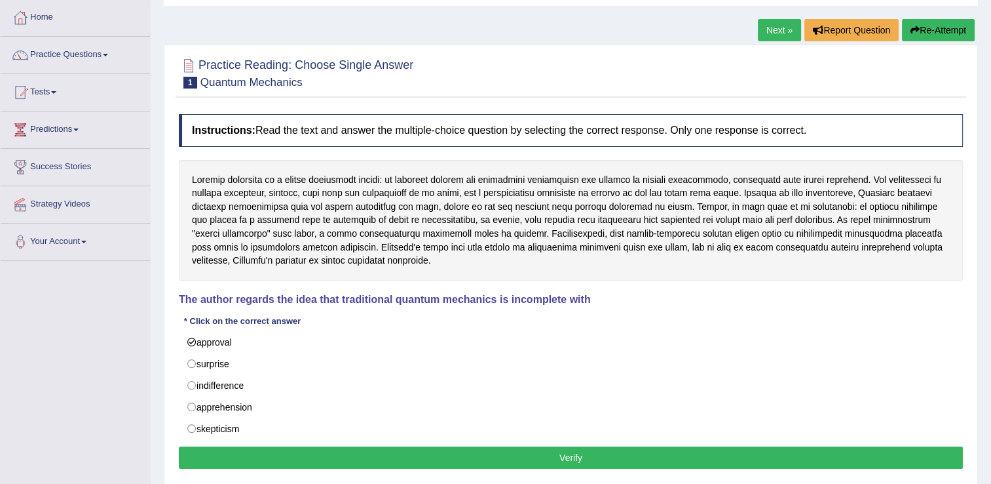
click at [698, 465] on button "Verify" at bounding box center [571, 457] width 784 height 22
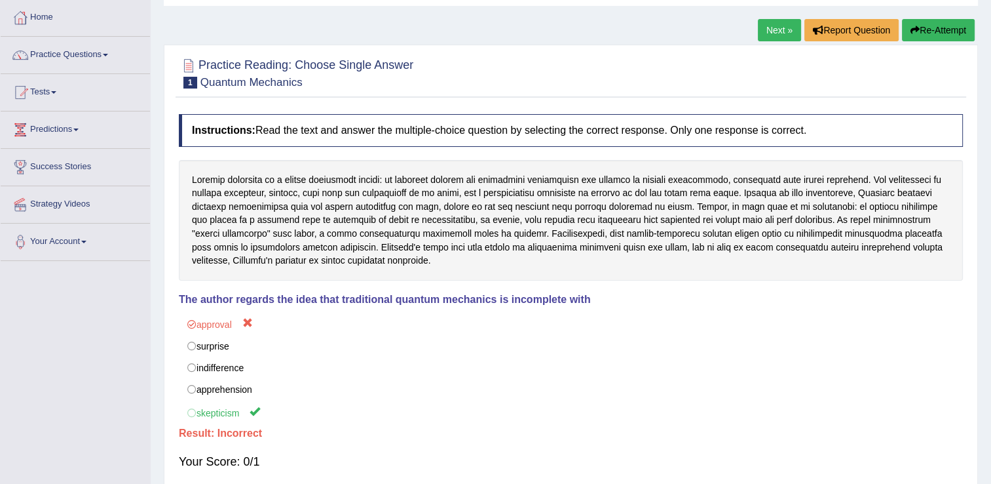
click at [948, 29] on button "Re-Attempt" at bounding box center [938, 30] width 73 height 22
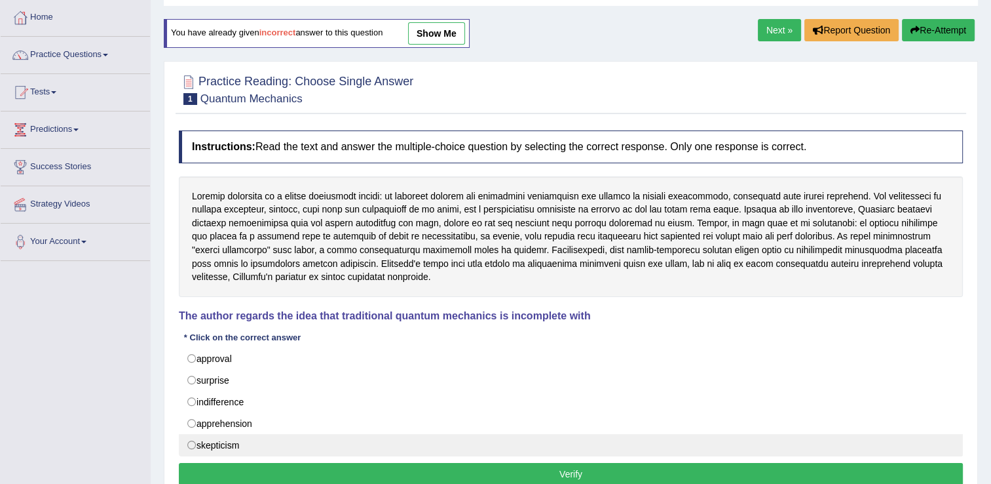
click at [228, 439] on label "skepticism" at bounding box center [571, 445] width 784 height 22
radio input "true"
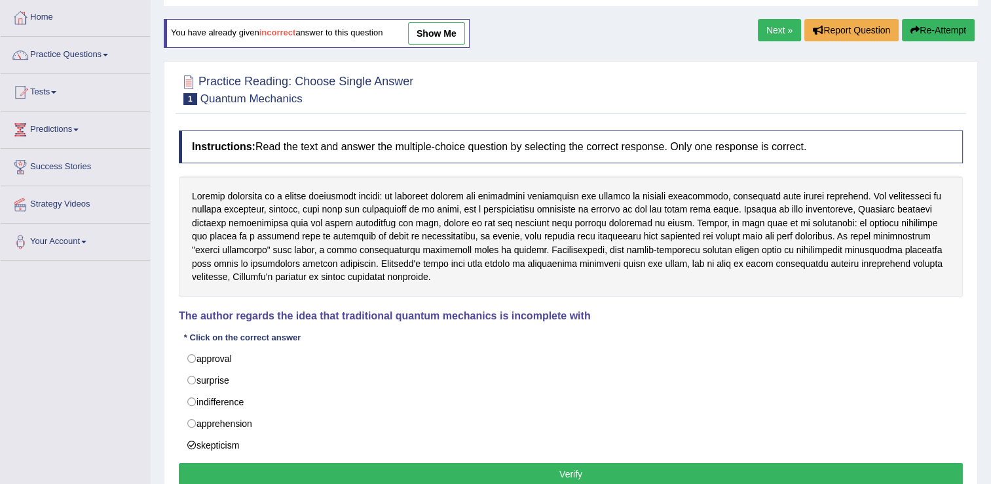
drag, startPoint x: 320, startPoint y: 475, endPoint x: 336, endPoint y: 452, distance: 28.2
click at [320, 475] on button "Verify" at bounding box center [571, 474] width 784 height 22
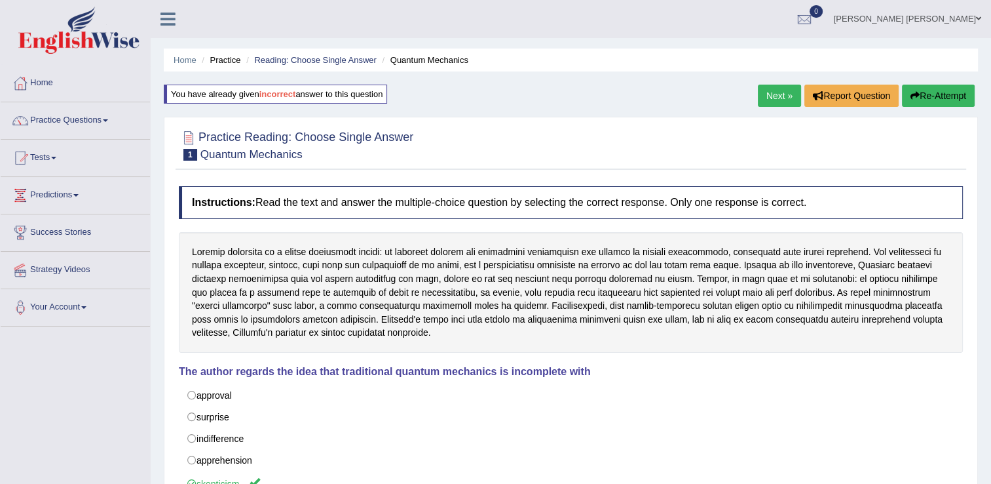
click at [776, 96] on link "Next »" at bounding box center [779, 96] width 43 height 22
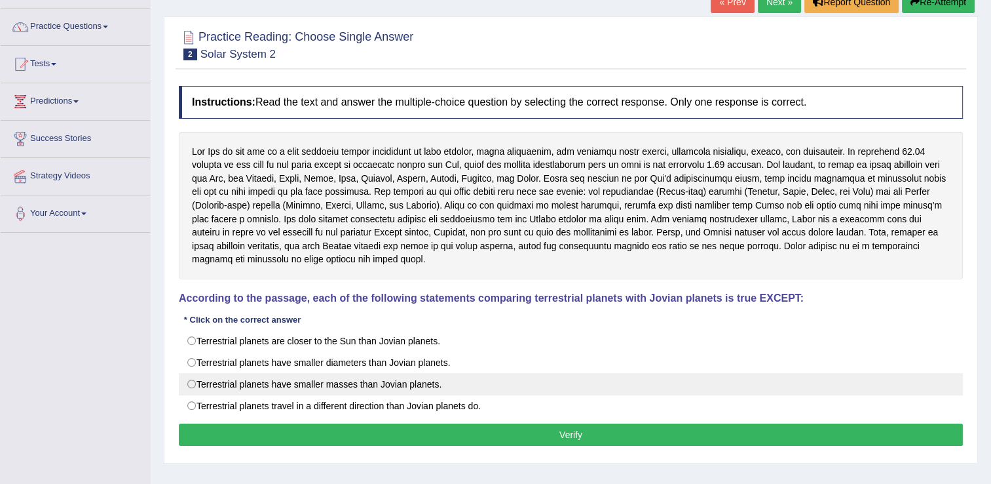
scroll to position [131, 0]
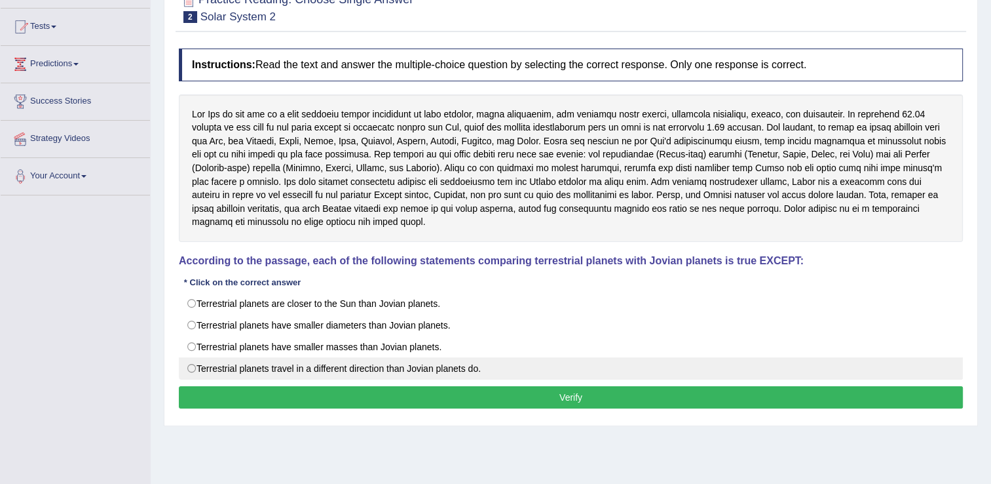
click at [409, 370] on label "Terrestrial planets travel in a different direction than Jovian planets do." at bounding box center [571, 368] width 784 height 22
radio input "true"
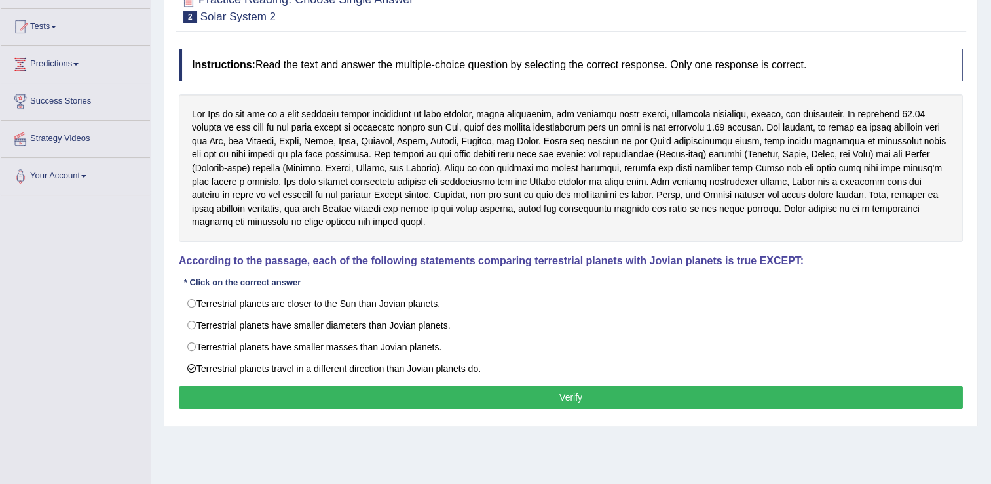
click at [422, 397] on button "Verify" at bounding box center [571, 397] width 784 height 22
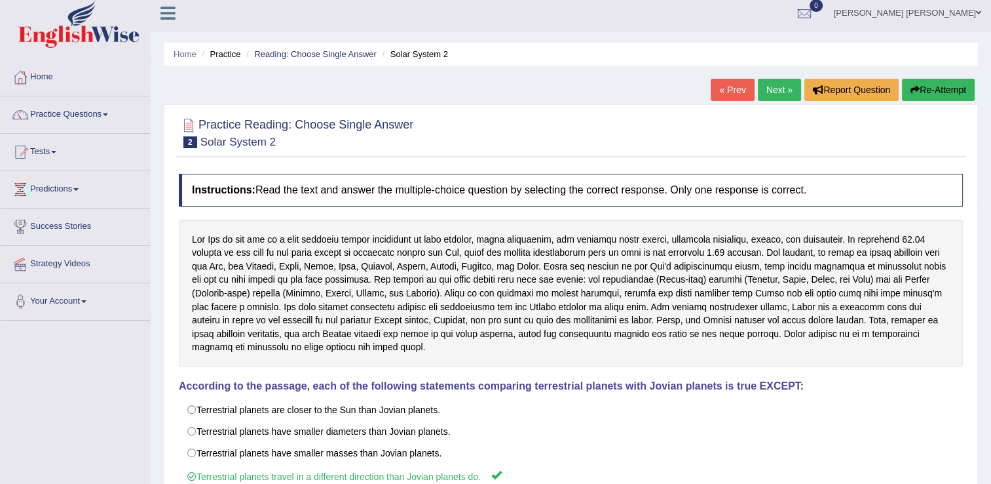
scroll to position [0, 0]
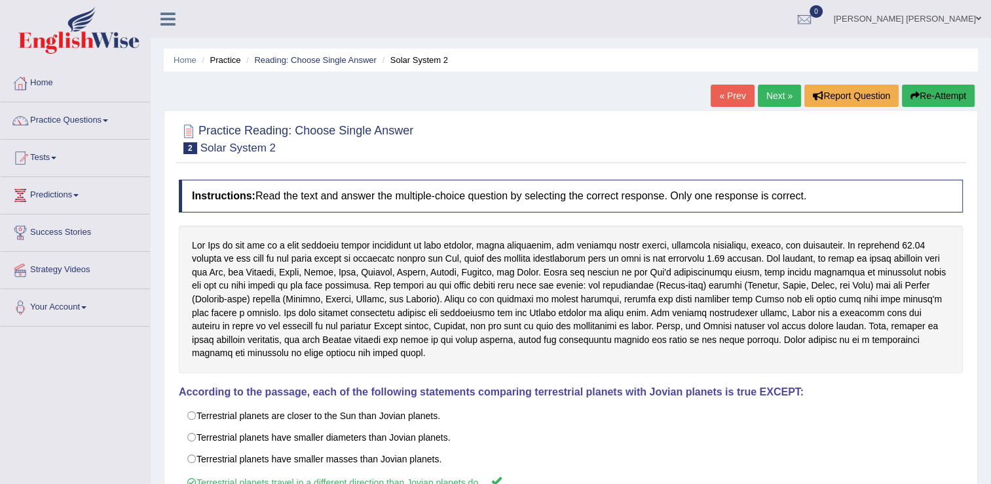
click at [773, 98] on link "Next »" at bounding box center [779, 96] width 43 height 22
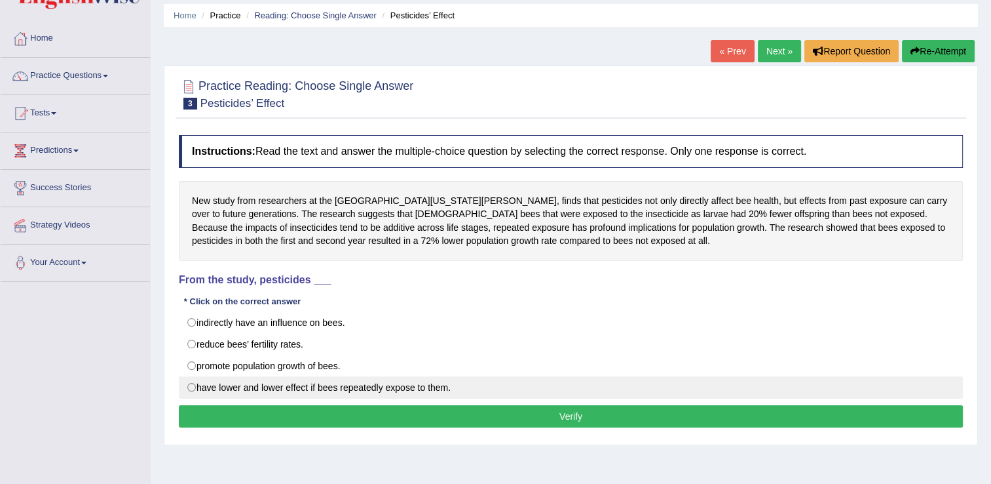
scroll to position [66, 0]
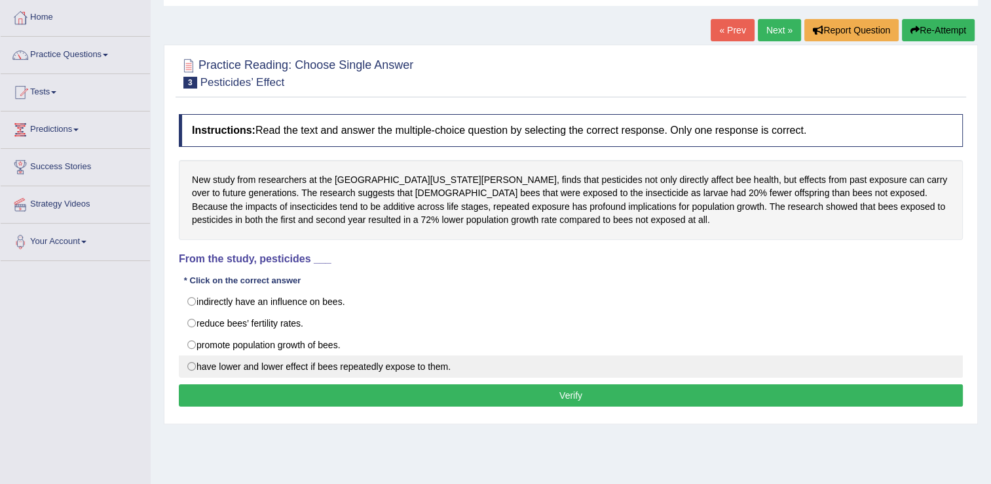
click at [326, 363] on label "have lower and lower effect if bees repeatedly expose to them." at bounding box center [571, 366] width 784 height 22
radio input "true"
click at [326, 363] on label "have lower and lower effect if bees repeatedly expose to them." at bounding box center [571, 366] width 784 height 22
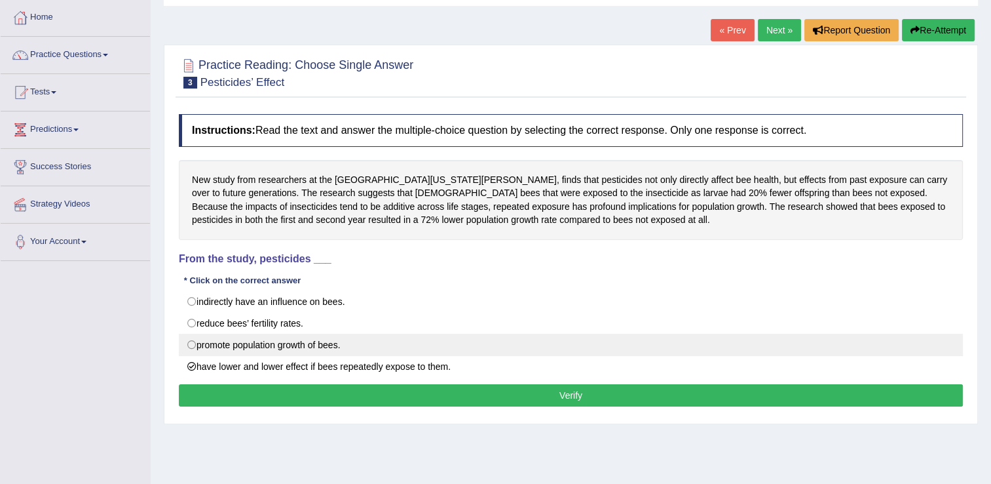
click at [254, 345] on label "promote population growth of bees." at bounding box center [571, 344] width 784 height 22
radio input "true"
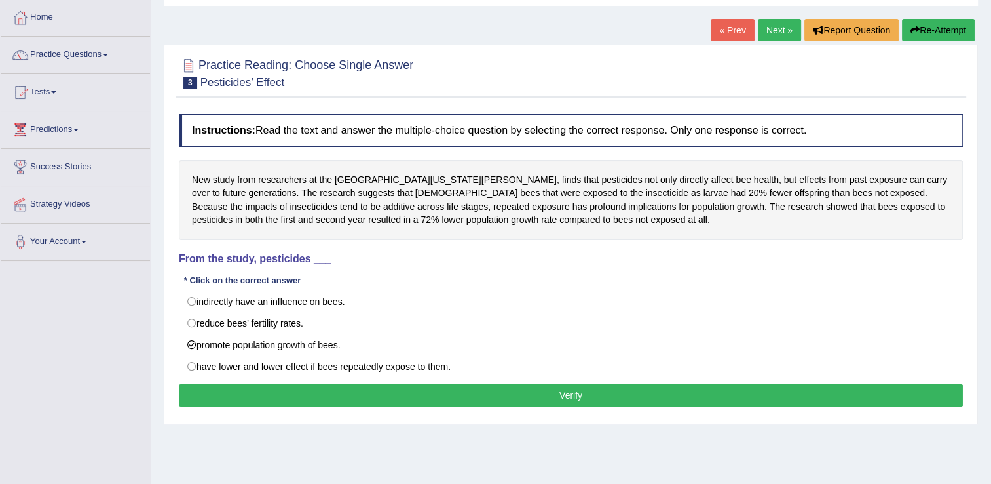
click at [310, 386] on button "Verify" at bounding box center [571, 395] width 784 height 22
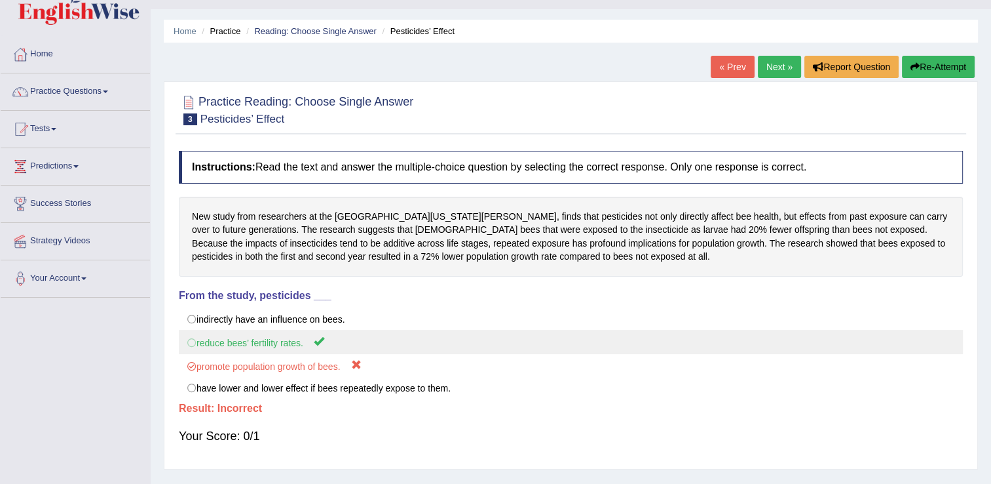
scroll to position [0, 0]
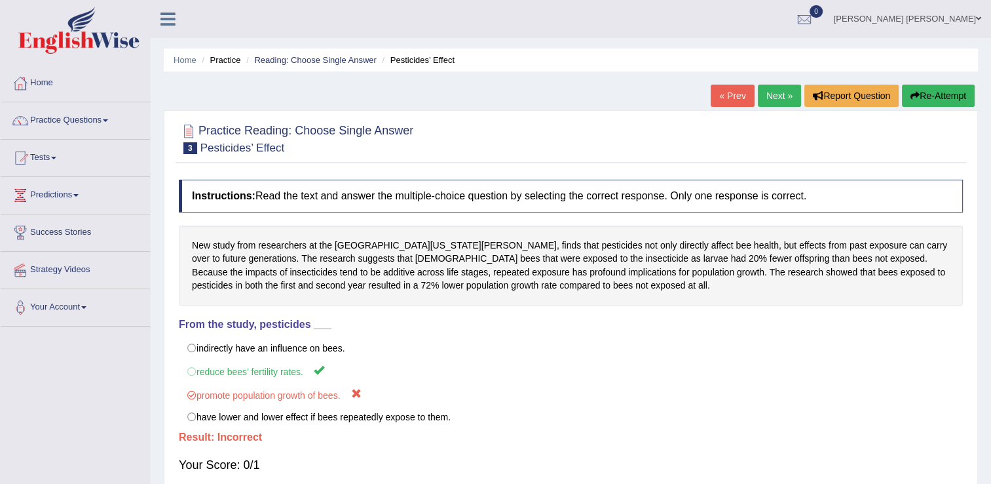
click at [940, 97] on button "Re-Attempt" at bounding box center [938, 96] width 73 height 22
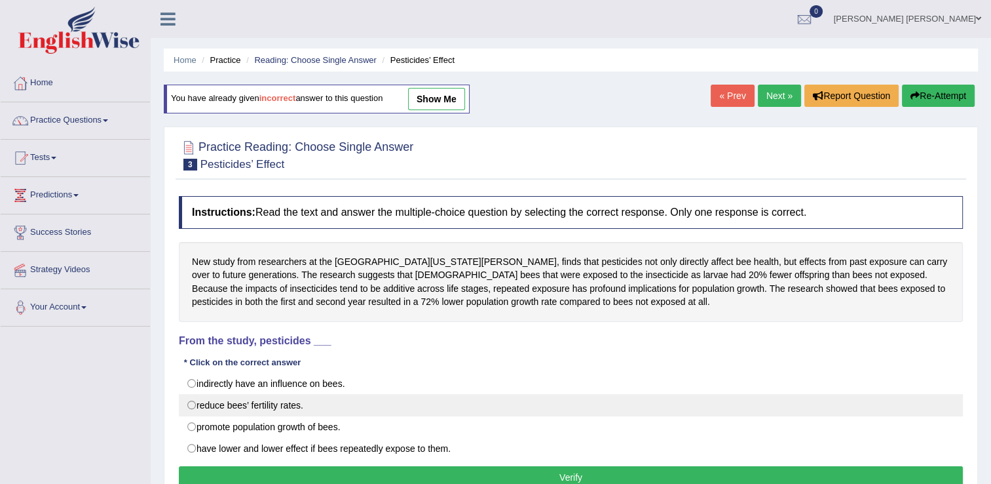
click at [221, 403] on label "reduce bees’ fertility rates." at bounding box center [571, 405] width 784 height 22
radio input "true"
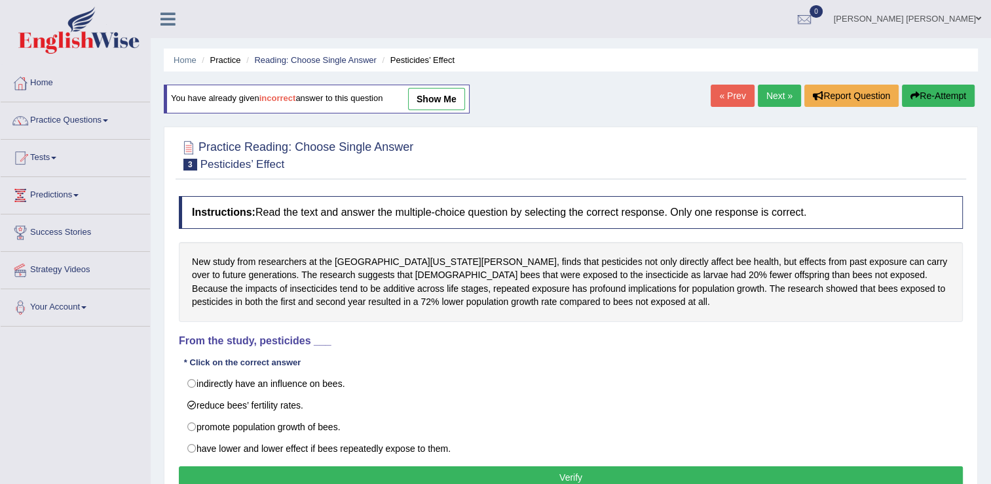
click at [335, 472] on button "Verify" at bounding box center [571, 477] width 784 height 22
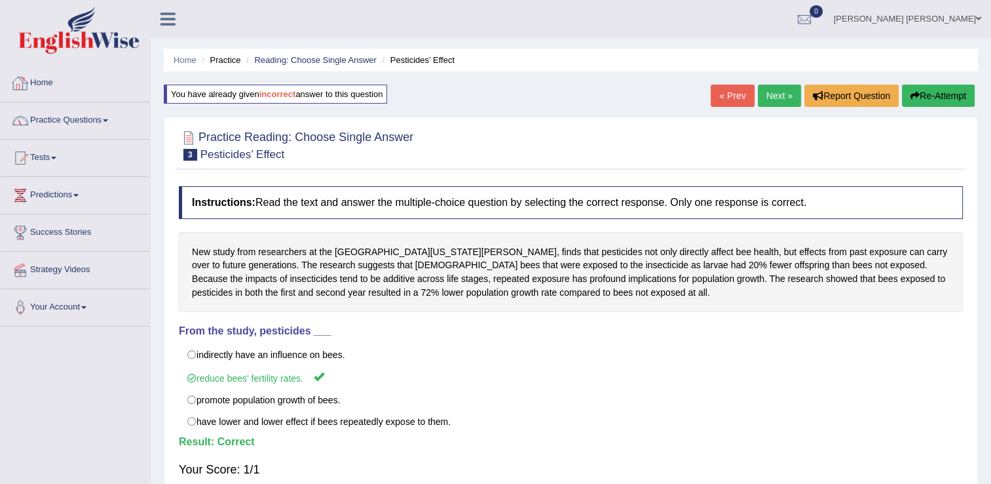
click at [94, 116] on link "Practice Questions" at bounding box center [75, 118] width 149 height 33
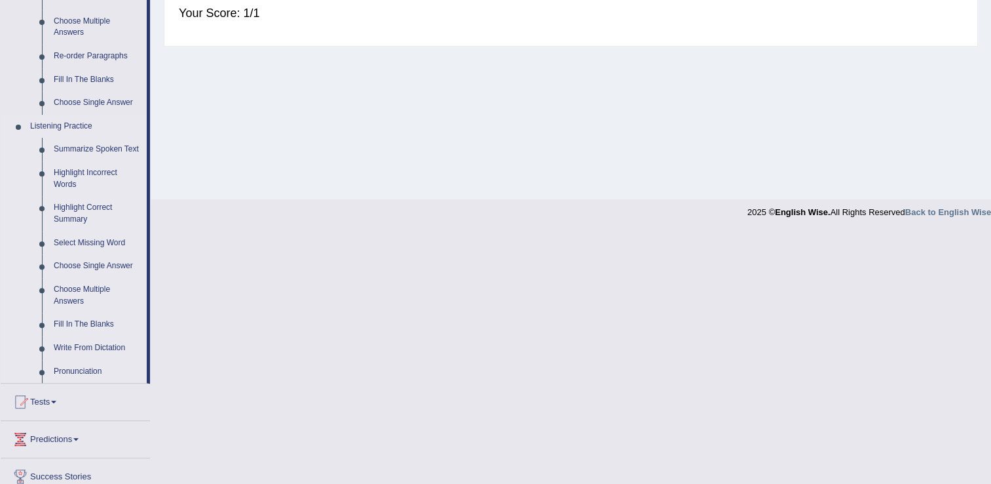
scroll to position [459, 0]
click at [92, 142] on link "Summarize Spoken Text" at bounding box center [97, 147] width 99 height 24
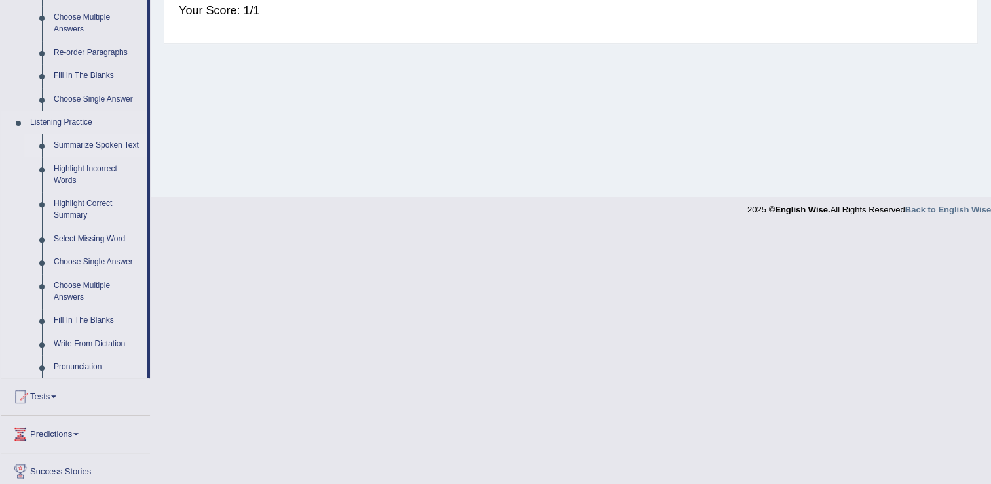
scroll to position [204, 0]
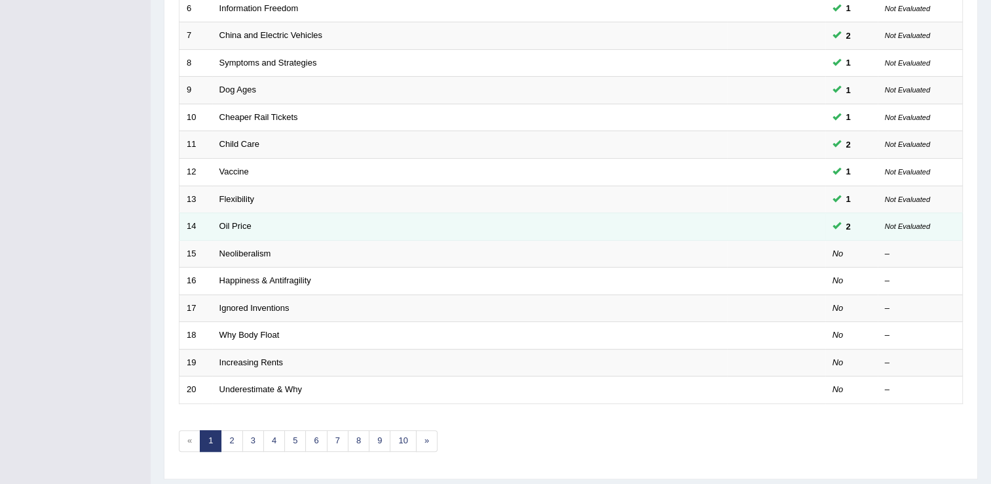
scroll to position [380, 0]
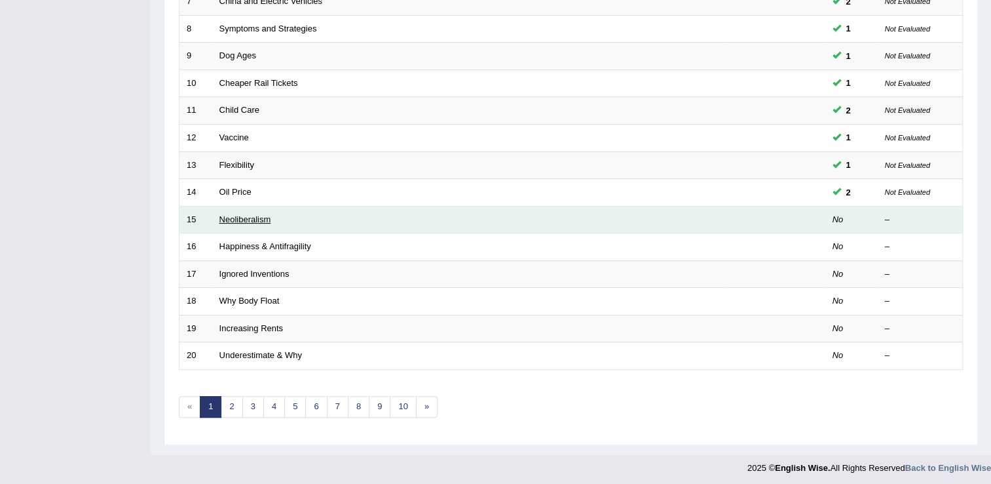
click at [253, 214] on link "Neoliberalism" at bounding box center [245, 219] width 52 height 10
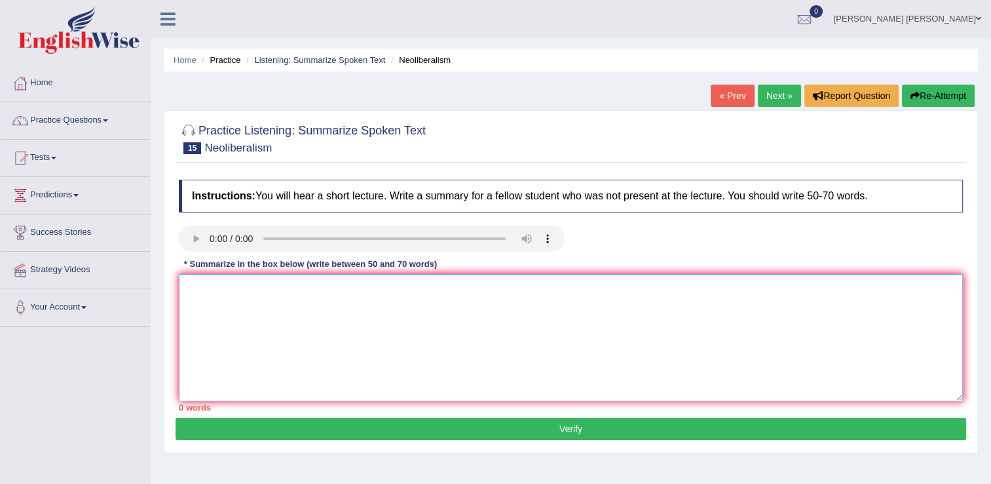
click at [205, 294] on textarea at bounding box center [571, 337] width 784 height 127
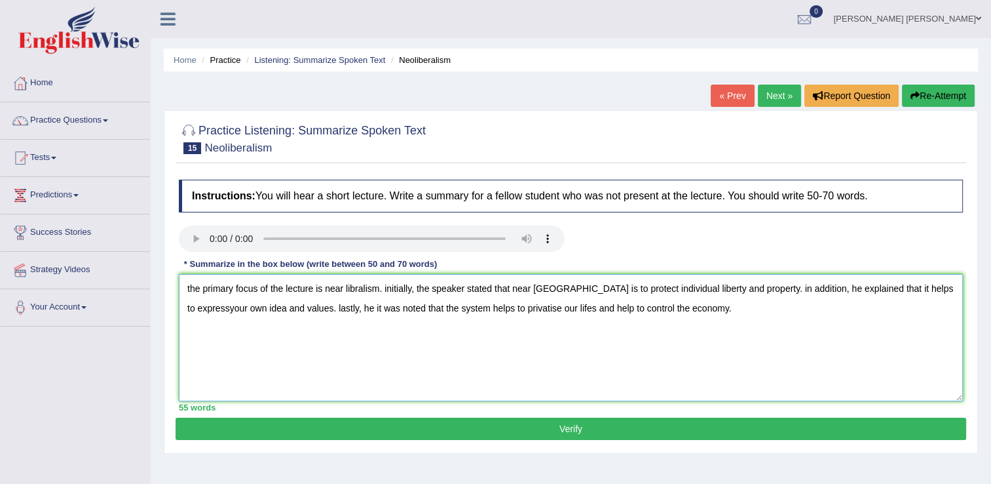
click at [347, 308] on textarea "the primary focus of the lecture is near libralism. initially, the speaker stat…" at bounding box center [571, 337] width 784 height 127
click at [760, 316] on textarea "the primary focus of the lecture is near libralism. initially, the speaker stat…" at bounding box center [571, 337] width 784 height 127
click at [191, 290] on textarea "the primary focus of the lecture is near libralism. initially, the speaker stat…" at bounding box center [571, 337] width 784 height 127
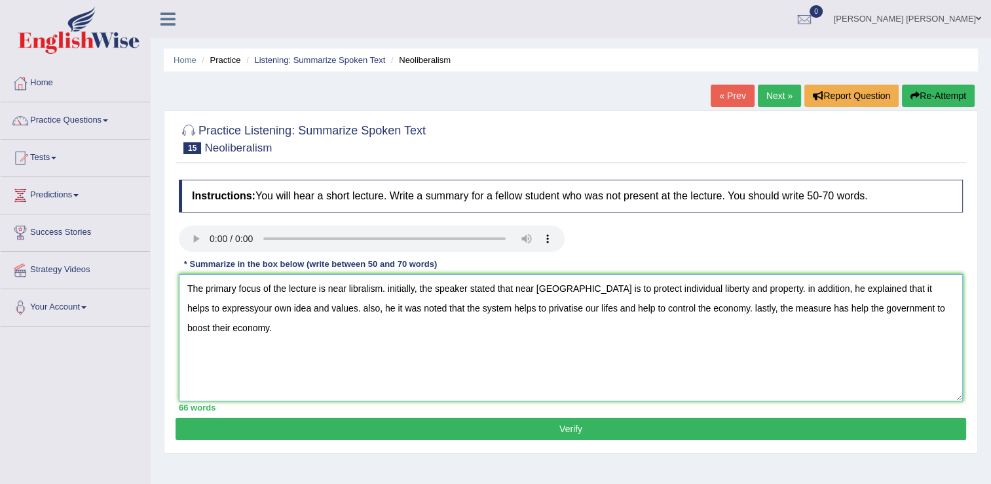
click at [394, 290] on textarea "The primary focus of the lecture is near libralism. initially, the speaker stat…" at bounding box center [571, 337] width 784 height 127
click at [752, 290] on textarea "The primary focus of the lecture is near libralism. Initially, the speaker stat…" at bounding box center [571, 337] width 784 height 127
click at [217, 307] on textarea "The primary focus of the lecture is near libralism. Initially, the speaker stat…" at bounding box center [571, 337] width 784 height 127
click at [227, 307] on textarea "The primary focus of the lecture is near libralism. Initially, the speaker stat…" at bounding box center [571, 337] width 784 height 127
click at [299, 311] on textarea "The primary focus of the lecture is near libralism. Initially, the speaker stat…" at bounding box center [571, 337] width 784 height 127
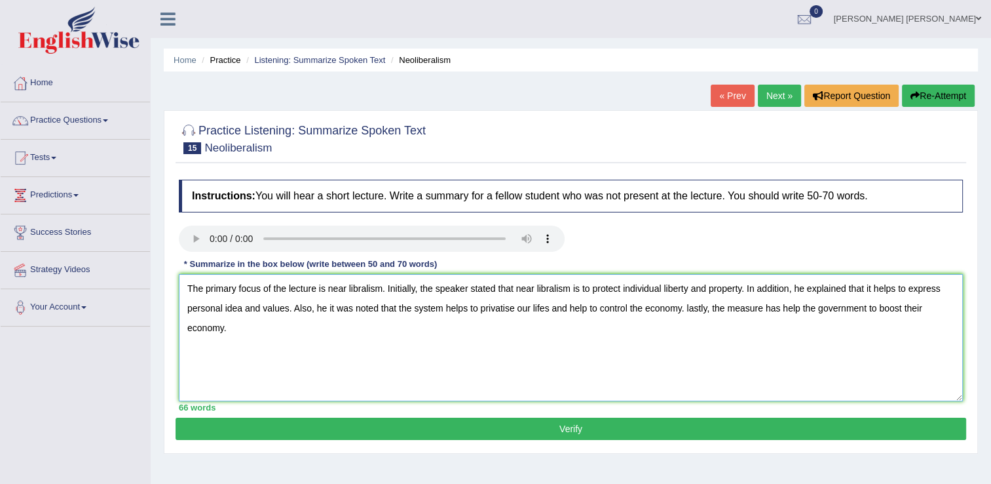
click at [324, 311] on textarea "The primary focus of the lecture is near libralism. Initially, the speaker stat…" at bounding box center [571, 337] width 784 height 127
click at [314, 307] on textarea "The primary focus of the lecture is near libralism. Initially, the speaker stat…" at bounding box center [571, 337] width 784 height 127
click at [677, 306] on textarea "The primary focus of the lecture is near libralism. Initially, the speaker stat…" at bounding box center [571, 337] width 784 height 127
click at [791, 308] on textarea "The primary focus of the lecture is near libralism. Initially, the speaker stat…" at bounding box center [571, 337] width 784 height 127
click at [790, 306] on textarea "The primary focus of the lecture is near libralism. Initially, the speaker stat…" at bounding box center [571, 337] width 784 height 127
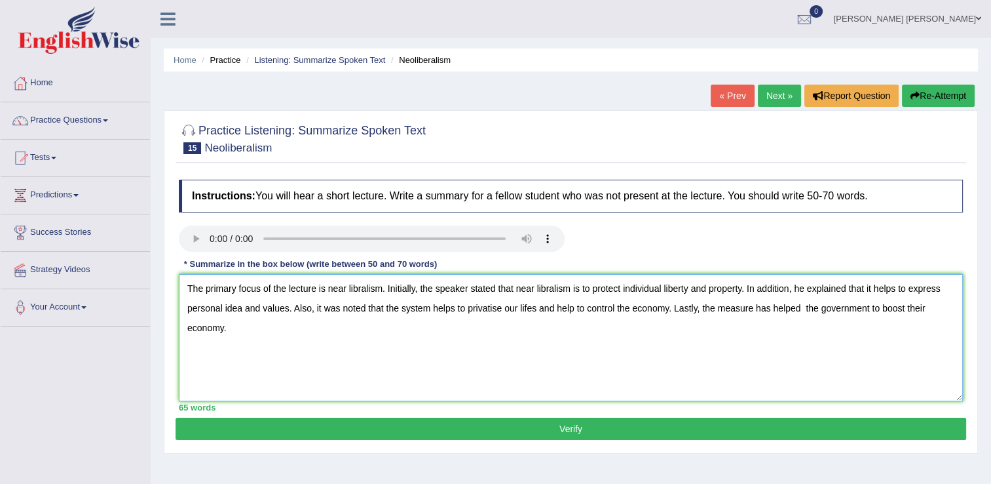
click at [805, 307] on textarea "The primary focus of the lecture is near libralism. Initially, the speaker stat…" at bounding box center [571, 337] width 784 height 127
click at [804, 308] on textarea "The primary focus of the lecture is near libralism. Initially, the speaker stat…" at bounding box center [571, 337] width 784 height 127
type textarea "The primary focus of the lecture is near libralism. Initially, the speaker stat…"
click at [322, 431] on button "Verify" at bounding box center [571, 428] width 791 height 22
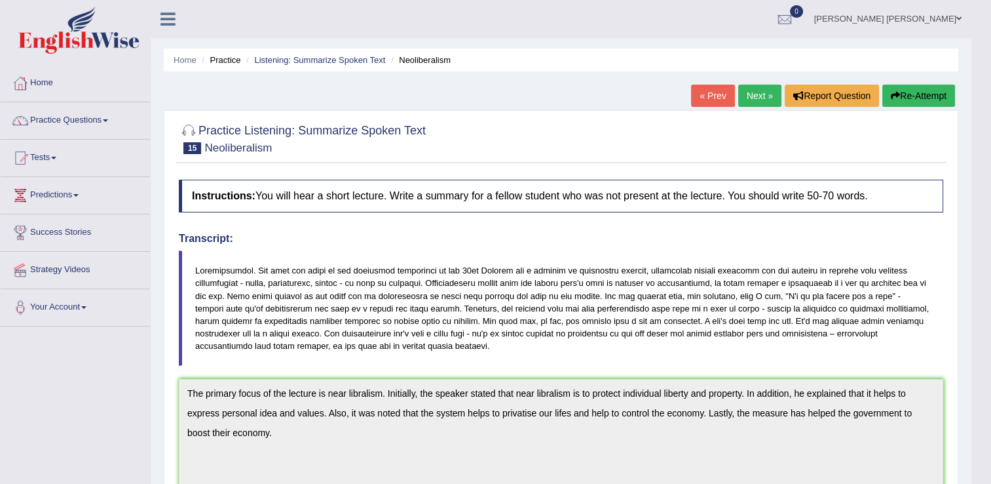
click at [928, 87] on button "Re-Attempt" at bounding box center [919, 96] width 73 height 22
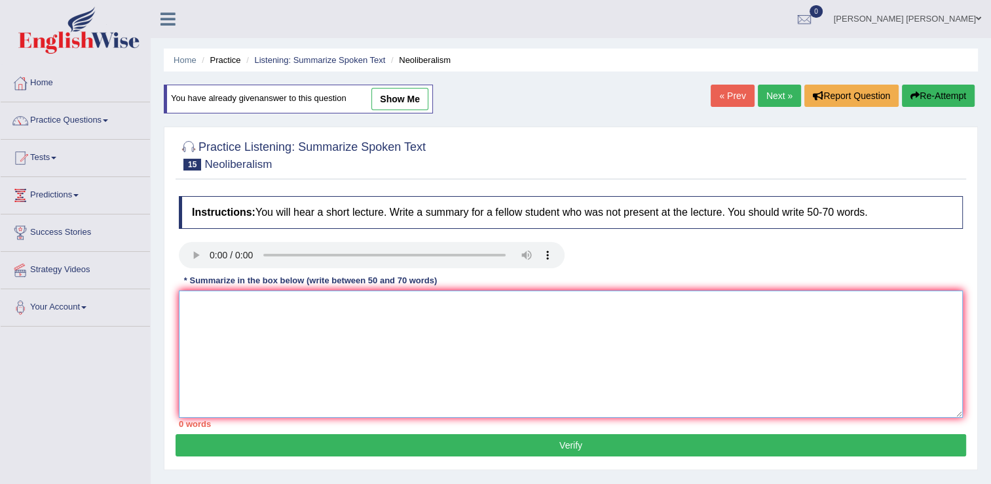
click at [256, 320] on textarea at bounding box center [571, 353] width 784 height 127
paste textarea "The primary focus of the lecture is near libralism. Initially, the speaker stat…"
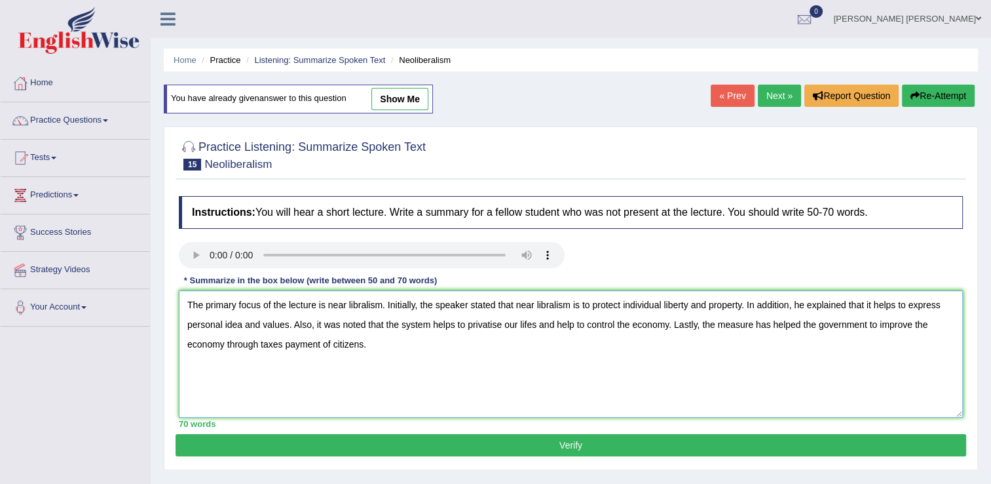
click at [332, 303] on textarea "The primary focus of the lecture is near libralism. Initially, the speaker stat…" at bounding box center [571, 353] width 784 height 127
click at [345, 303] on textarea "The primary focus of the lecture is near libralism. Initially, the speaker stat…" at bounding box center [571, 353] width 784 height 127
click at [372, 304] on textarea "The primary focus of the lecture is N libralism. Initially, the speaker stated …" at bounding box center [571, 353] width 784 height 127
click at [567, 306] on textarea "The primary focus of the lecture is Neolibralism. Initially, the speaker stated…" at bounding box center [571, 353] width 784 height 127
type textarea "The primary focus of the lecture is Neolibralism. Initially, the speaker stated…"
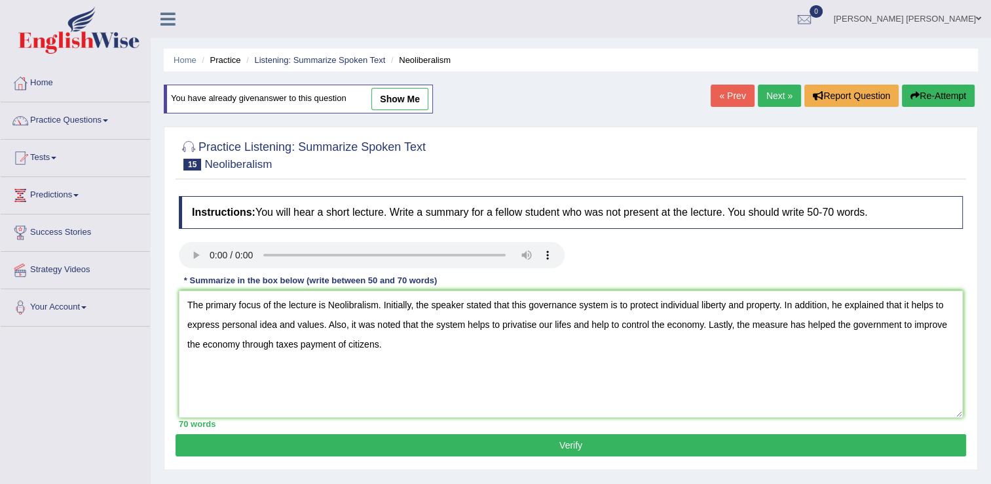
click at [613, 442] on button "Verify" at bounding box center [571, 445] width 791 height 22
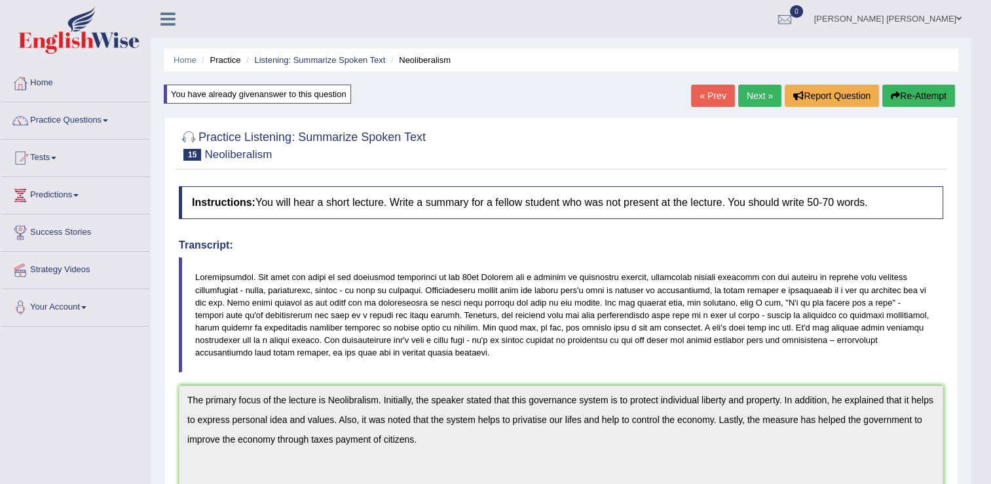
drag, startPoint x: 181, startPoint y: 392, endPoint x: 68, endPoint y: 423, distance: 117.5
click at [68, 423] on div "Toggle navigation Home Practice Questions Speaking Practice Read Aloud Repeat S…" at bounding box center [486, 428] width 972 height 856
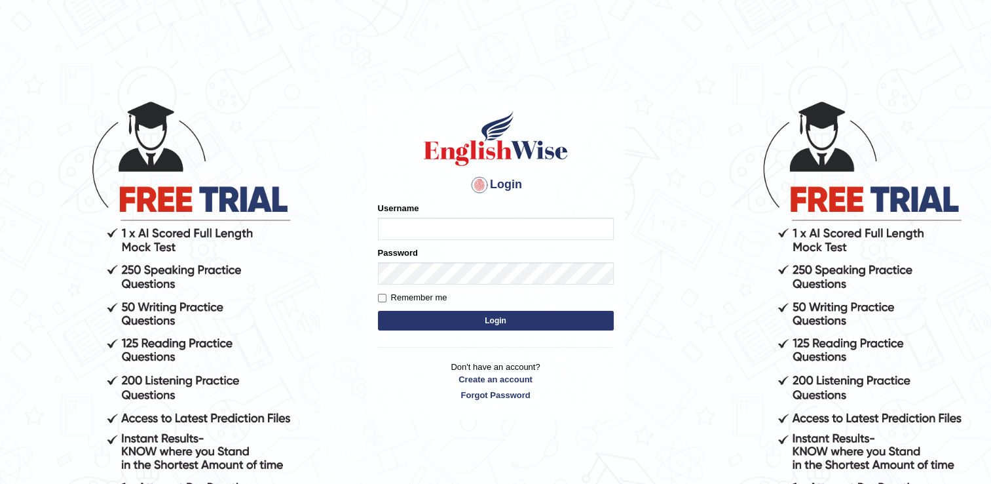
type input "Adedayo"
click at [498, 322] on button "Login" at bounding box center [496, 321] width 236 height 20
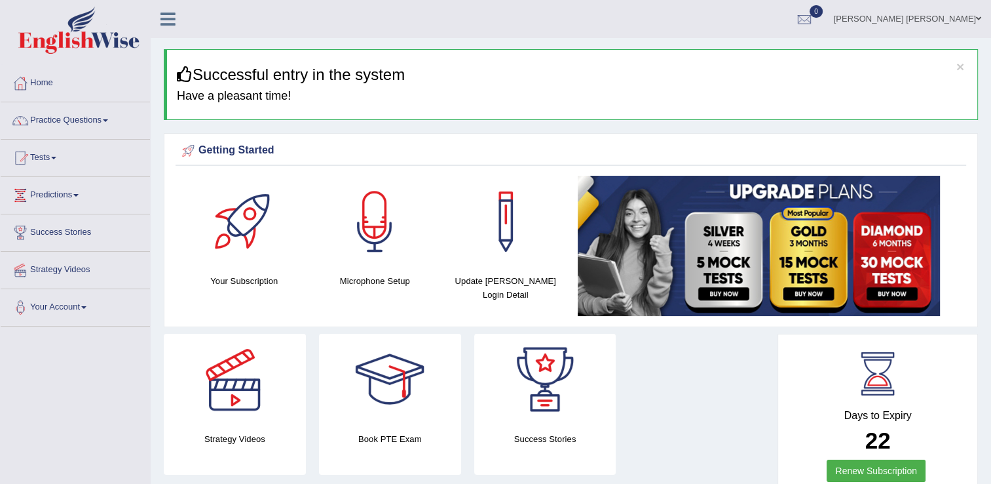
click at [65, 117] on link "Practice Questions" at bounding box center [75, 118] width 149 height 33
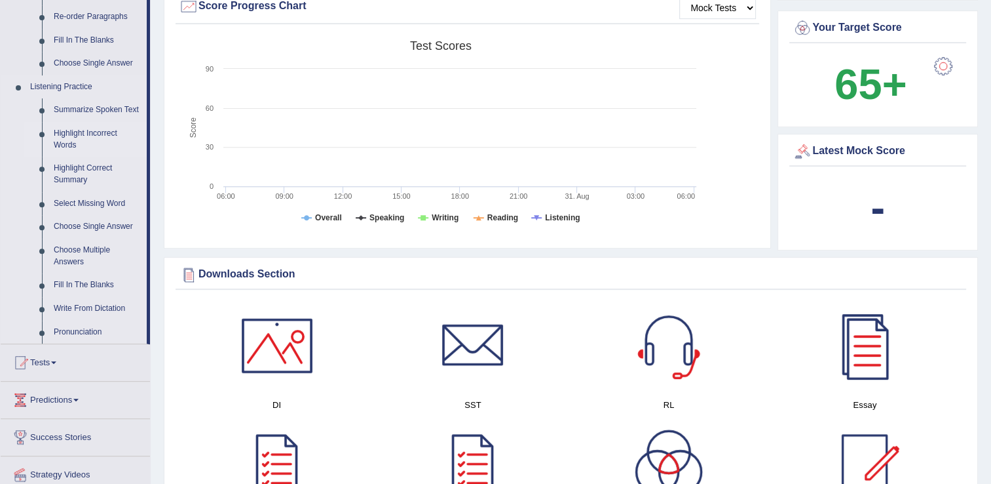
scroll to position [524, 0]
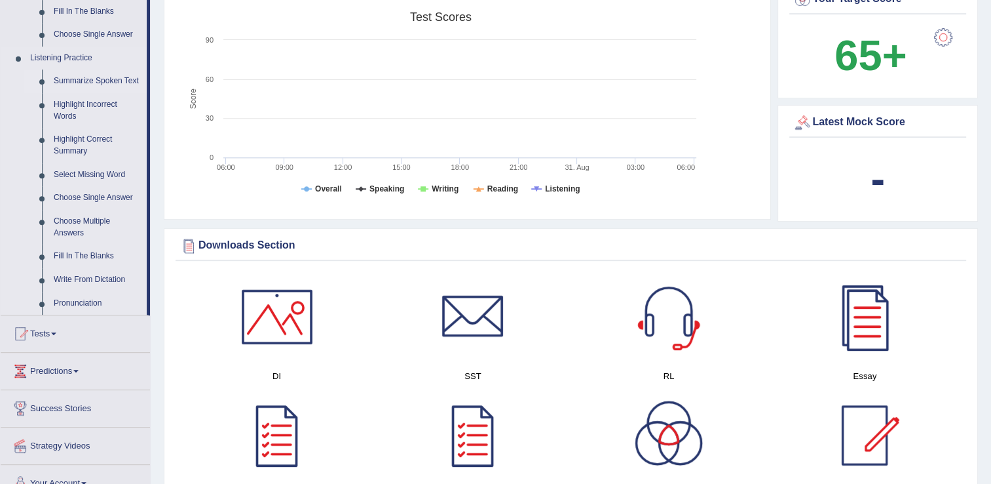
click at [110, 81] on link "Summarize Spoken Text" at bounding box center [97, 81] width 99 height 24
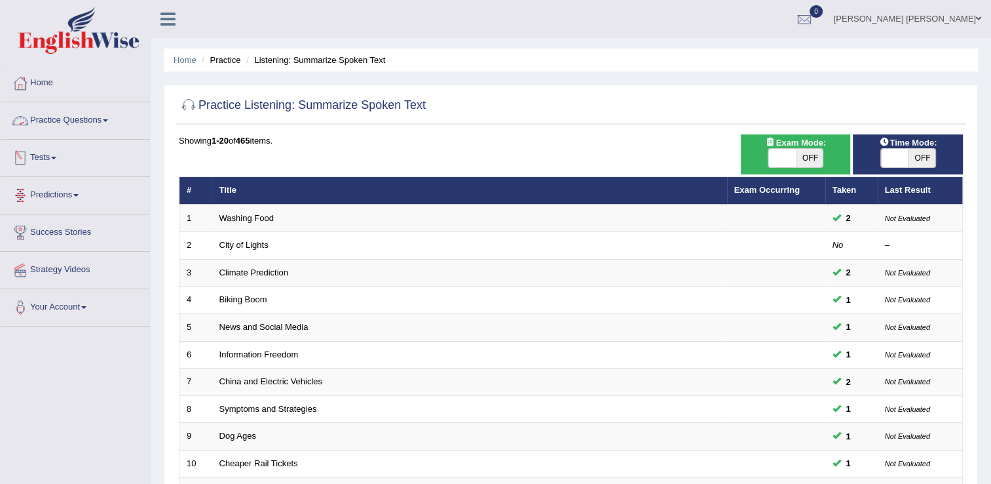
click at [102, 126] on link "Practice Questions" at bounding box center [75, 118] width 149 height 33
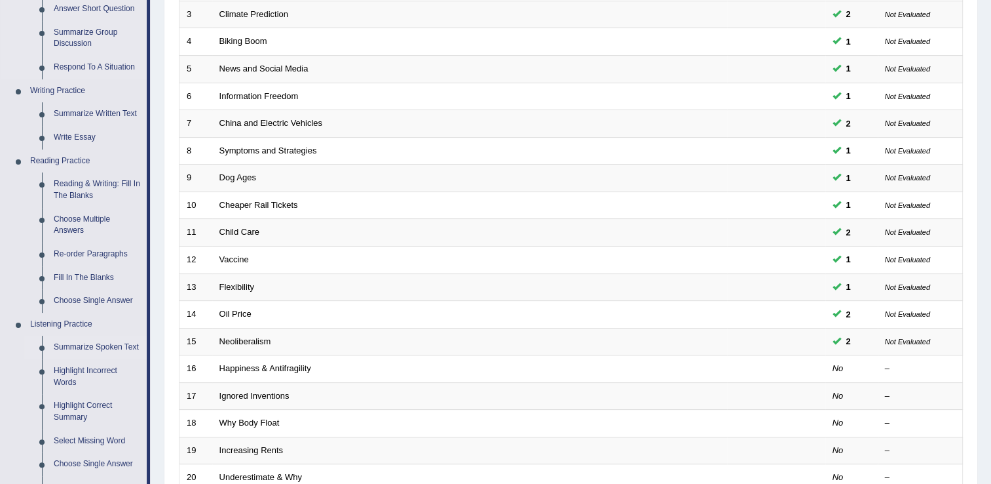
scroll to position [328, 0]
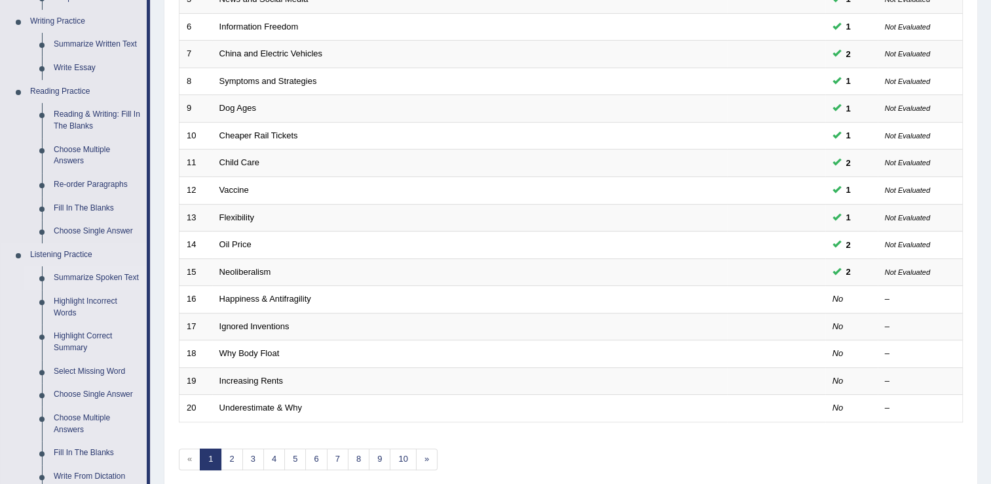
click at [102, 279] on link "Summarize Spoken Text" at bounding box center [97, 278] width 99 height 24
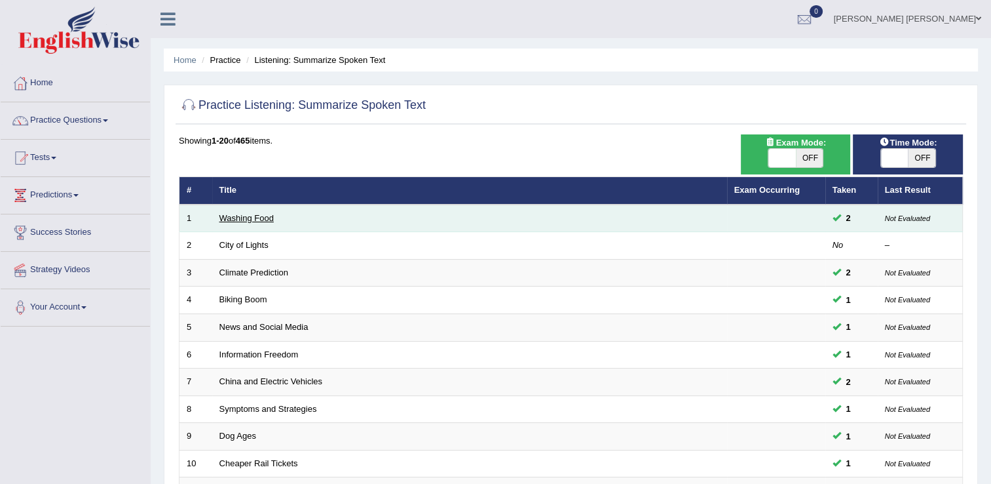
click at [246, 219] on link "Washing Food" at bounding box center [246, 218] width 54 height 10
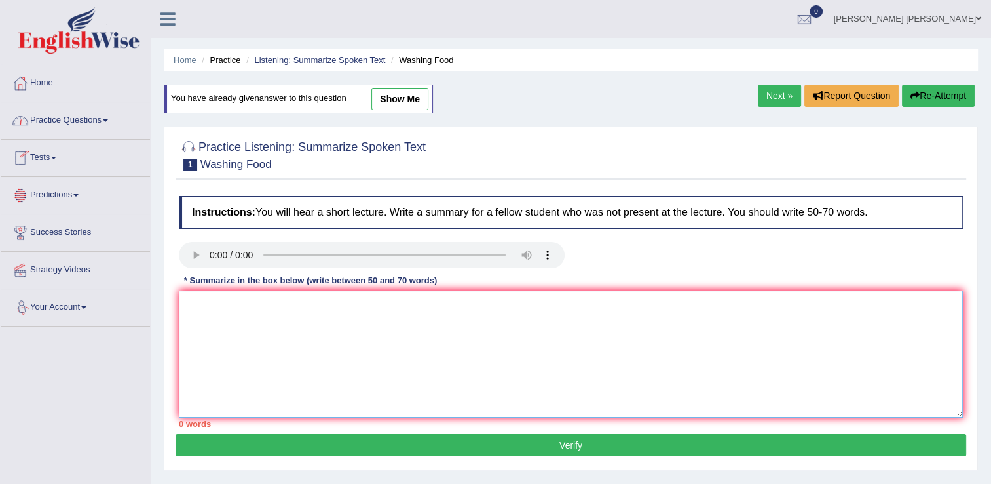
click at [244, 307] on textarea at bounding box center [571, 353] width 784 height 127
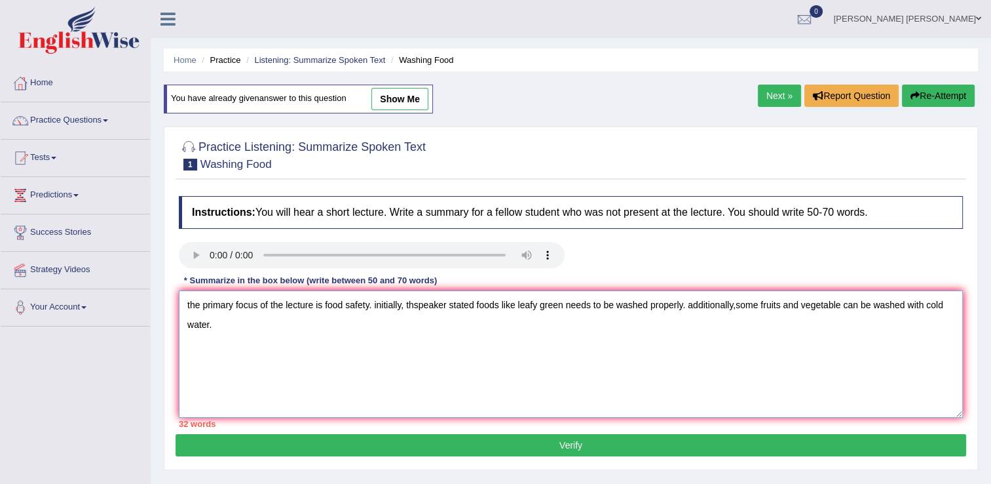
click at [740, 307] on textarea "the primary focus of the lecture is food safety. initially, thspeaker stated fo…" at bounding box center [571, 353] width 784 height 127
click at [747, 345] on textarea "the primary focus of the lecture is food safety. initially, thspeaker stated fo…" at bounding box center [571, 353] width 784 height 127
click at [736, 307] on textarea "the primary focus of the lecture is food safety. initially, thspeaker stated fo…" at bounding box center [571, 353] width 784 height 127
click at [220, 328] on textarea "the primary focus of the lecture is food safety. initially, thspeaker stated fo…" at bounding box center [571, 353] width 784 height 127
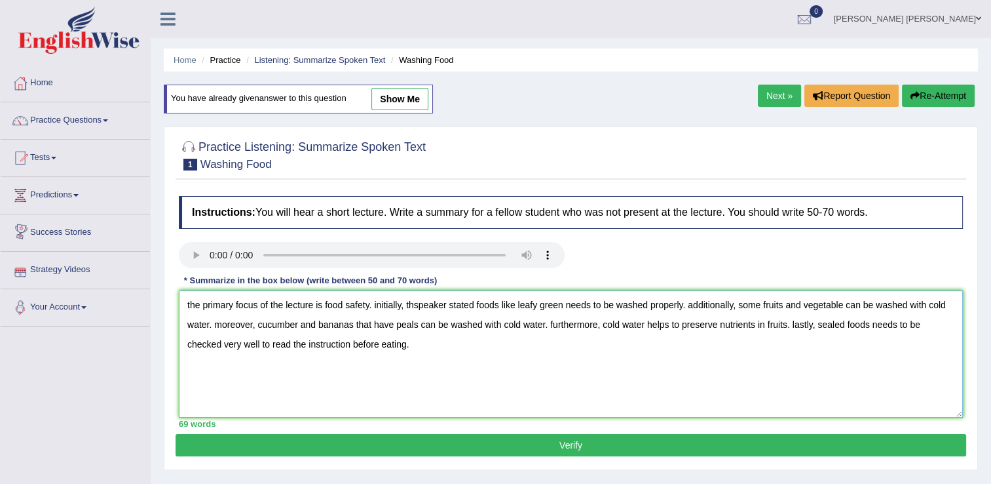
click at [191, 304] on textarea "the primary focus of the lecture is food safety. initially, thspeaker stated fo…" at bounding box center [571, 353] width 784 height 127
click at [425, 303] on textarea "The primary focus of the lecture is food safety. initially, thspeaker stated fo…" at bounding box center [571, 353] width 784 height 127
click at [380, 306] on textarea "The primary focus of the lecture is food safety. initially, the speaker stated …" at bounding box center [571, 353] width 784 height 127
click at [487, 307] on textarea "The primary focus of the lecture is food safety. Initially, the speaker stated …" at bounding box center [571, 353] width 784 height 127
drag, startPoint x: 706, startPoint y: 303, endPoint x: 705, endPoint y: 316, distance: 12.5
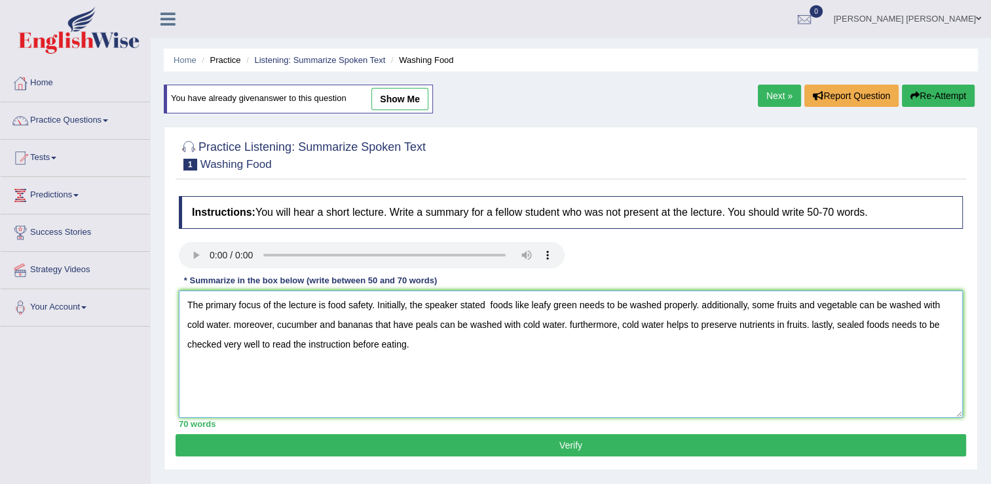
click at [706, 306] on textarea "The primary focus of the lecture is food safety. Initially, the speaker stated …" at bounding box center [571, 353] width 784 height 127
click at [240, 328] on textarea "The primary focus of the lecture is food safety. Initially, the speaker stated …" at bounding box center [571, 353] width 784 height 127
click at [814, 329] on textarea "The primary focus of the lecture is food safety. Initially, the speaker stated …" at bounding box center [571, 353] width 784 height 127
type textarea "The primary focus of the lecture is food safety. Initially, the speaker stated …"
click at [545, 444] on button "Verify" at bounding box center [571, 445] width 791 height 22
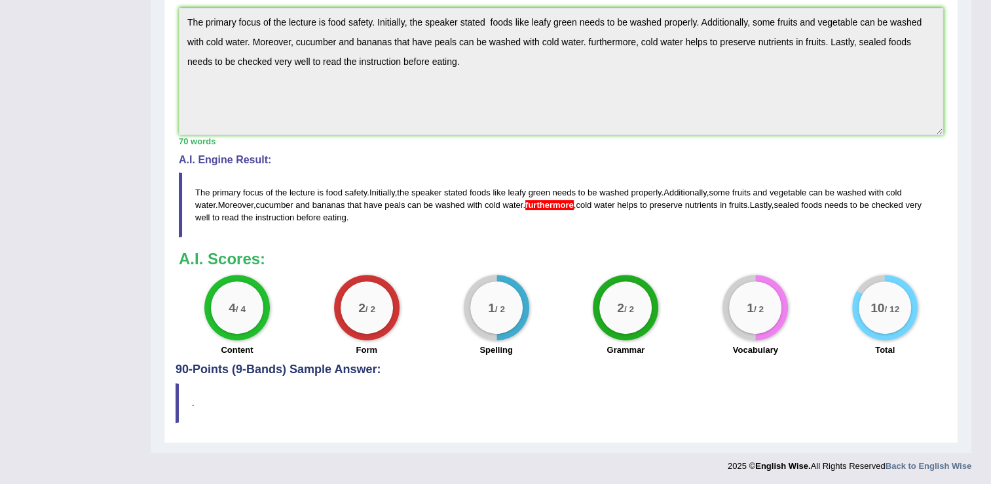
scroll to position [50, 0]
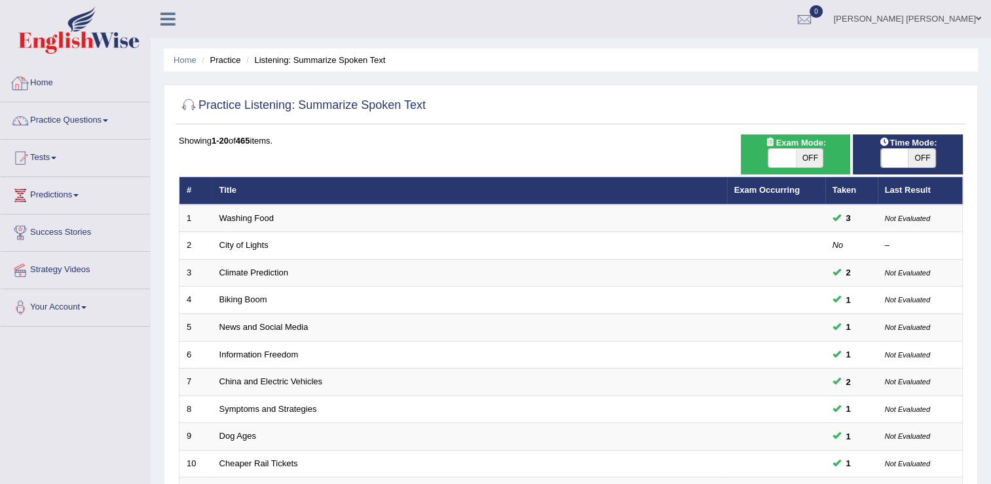
click at [73, 117] on link "Practice Questions" at bounding box center [75, 118] width 149 height 33
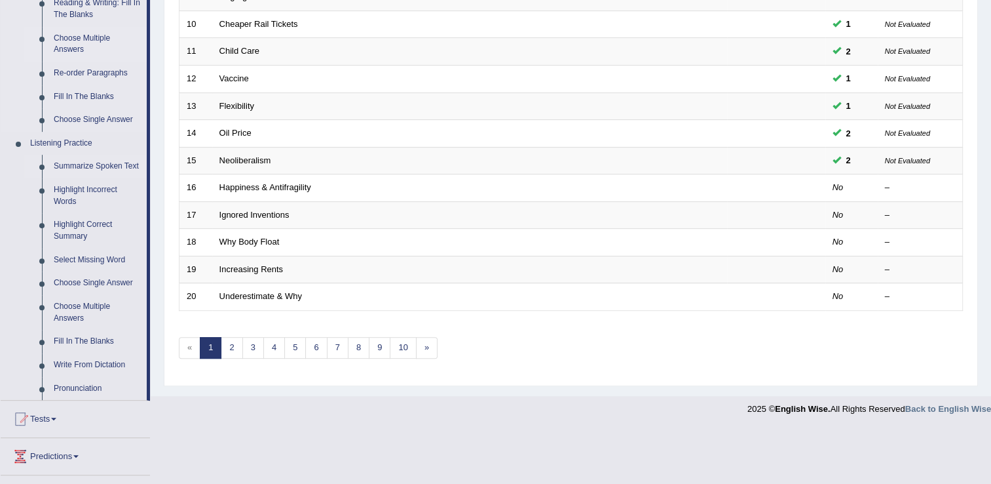
scroll to position [411, 0]
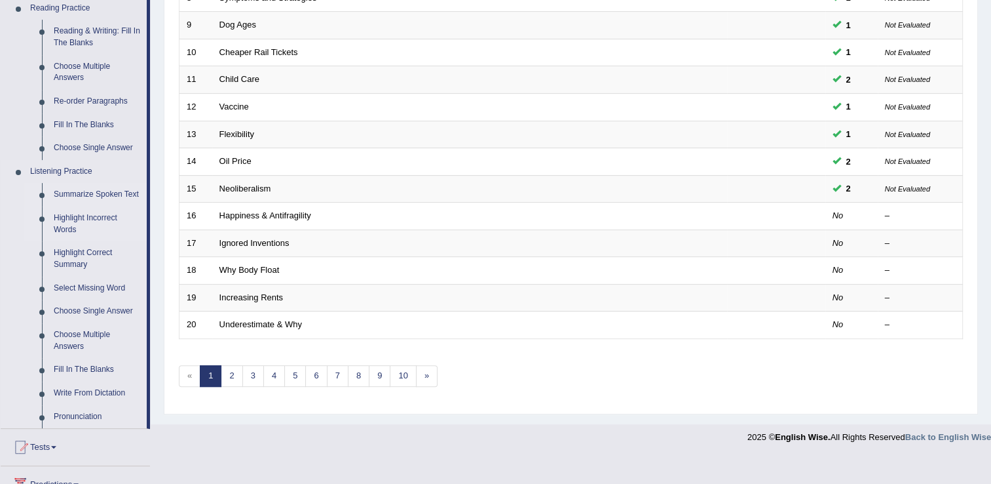
click at [96, 221] on link "Highlight Incorrect Words" at bounding box center [97, 223] width 99 height 35
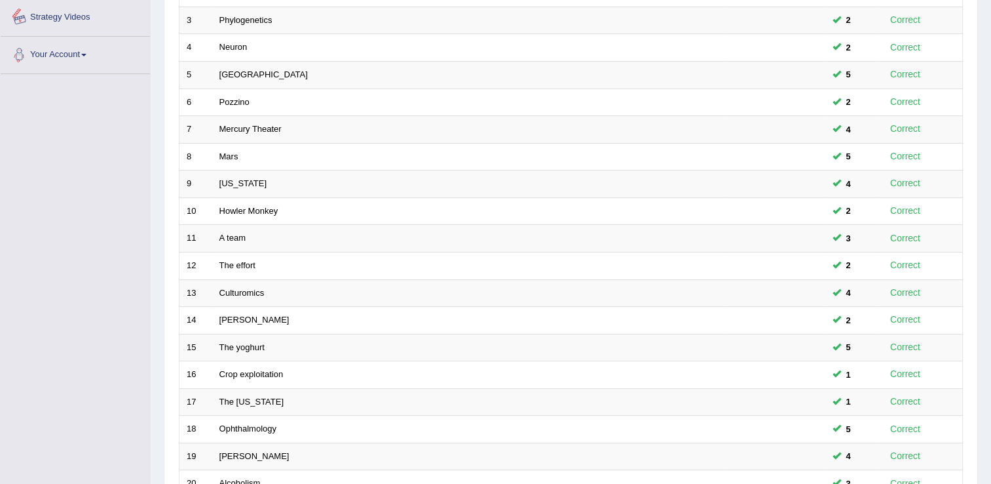
scroll to position [380, 0]
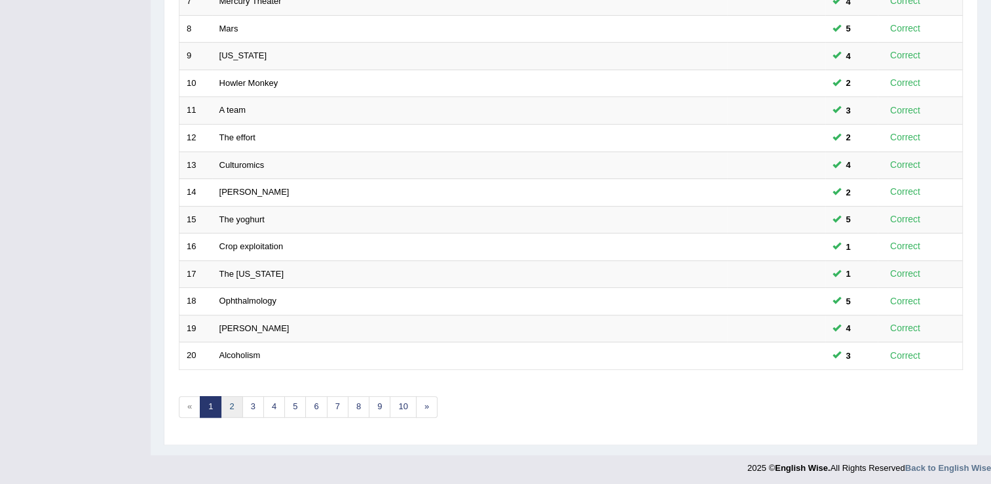
click at [228, 406] on link "2" at bounding box center [232, 407] width 22 height 22
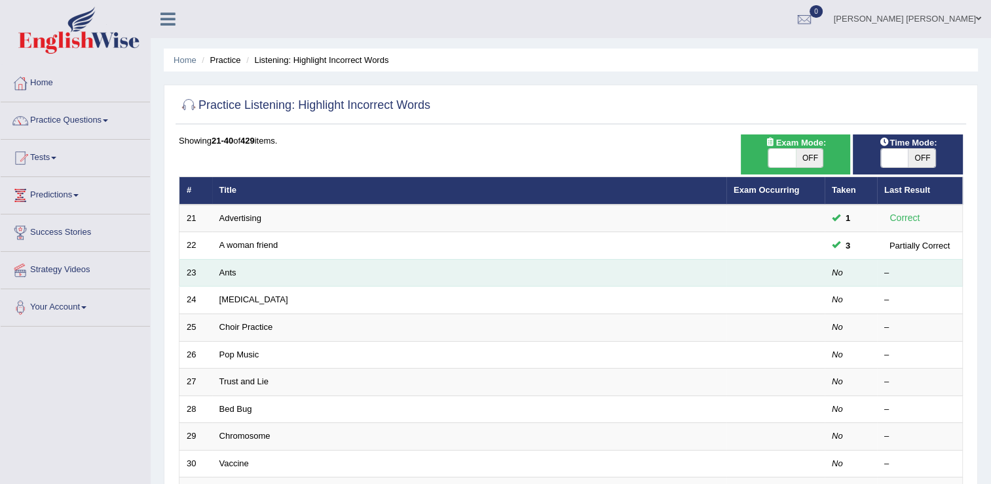
click at [229, 278] on td "Ants" at bounding box center [469, 273] width 514 height 28
click at [232, 272] on link "Ants" at bounding box center [227, 272] width 17 height 10
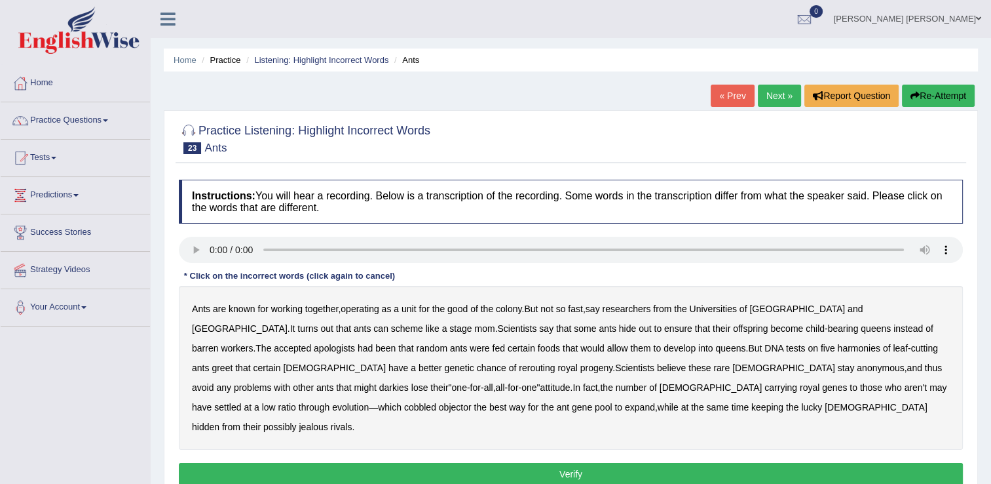
drag, startPoint x: 307, startPoint y: 328, endPoint x: 282, endPoint y: 321, distance: 25.3
click at [282, 321] on div "Ants are known for working together , operating as a unit for the good of the c…" at bounding box center [571, 368] width 784 height 164
click at [474, 324] on b "mom" at bounding box center [484, 328] width 20 height 10
click at [837, 343] on b "harmonies" at bounding box center [858, 348] width 43 height 10
click at [409, 382] on b "darkies" at bounding box center [393, 387] width 29 height 10
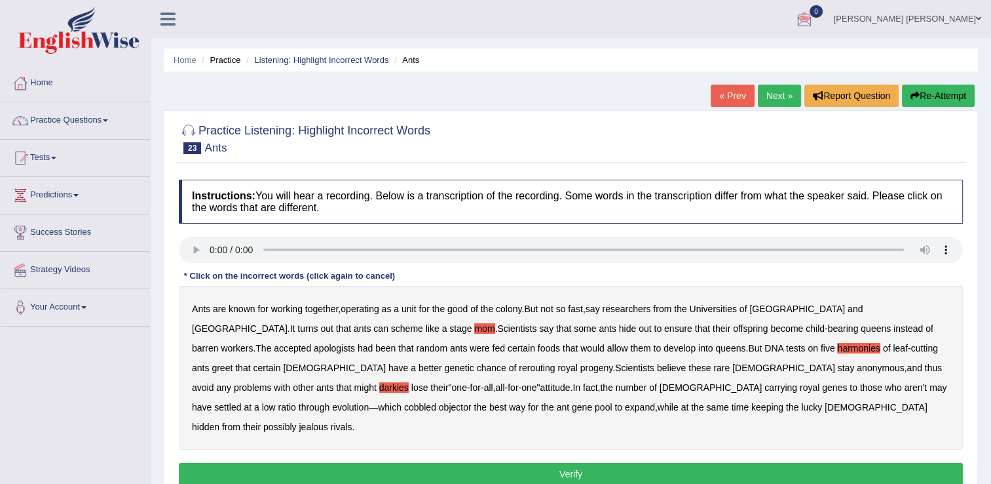
click at [563, 463] on button "Verify" at bounding box center [571, 474] width 784 height 22
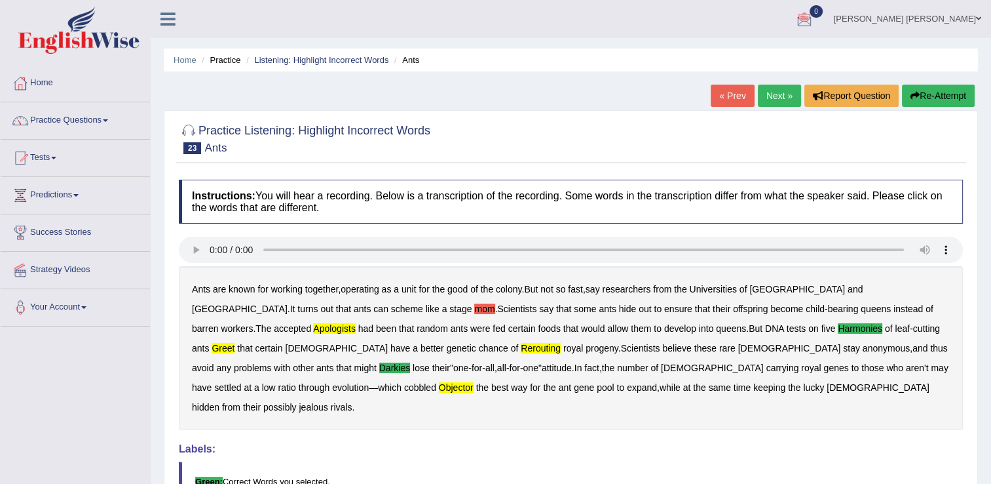
click at [937, 90] on button "Re-Attempt" at bounding box center [938, 96] width 73 height 22
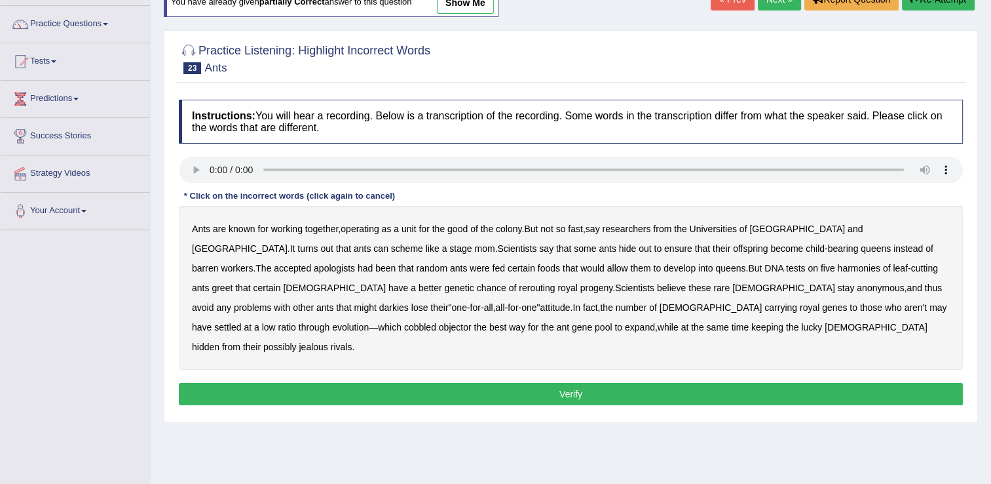
scroll to position [131, 0]
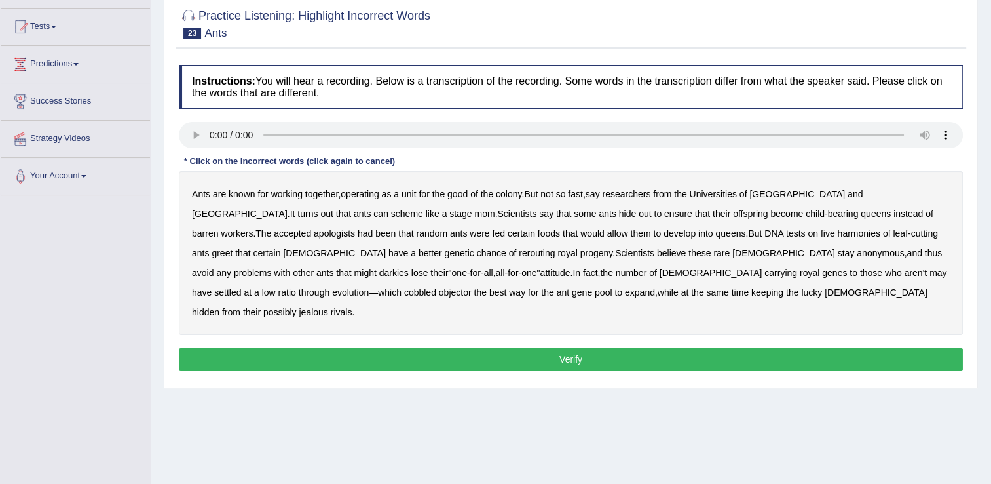
click at [355, 228] on b "apologists" at bounding box center [334, 233] width 41 height 10
click at [233, 248] on b "greet" at bounding box center [222, 253] width 21 height 10
click at [409, 267] on b "darkies" at bounding box center [393, 272] width 29 height 10
click at [472, 287] on b "objector" at bounding box center [455, 292] width 33 height 10
click at [552, 348] on button "Verify" at bounding box center [571, 359] width 784 height 22
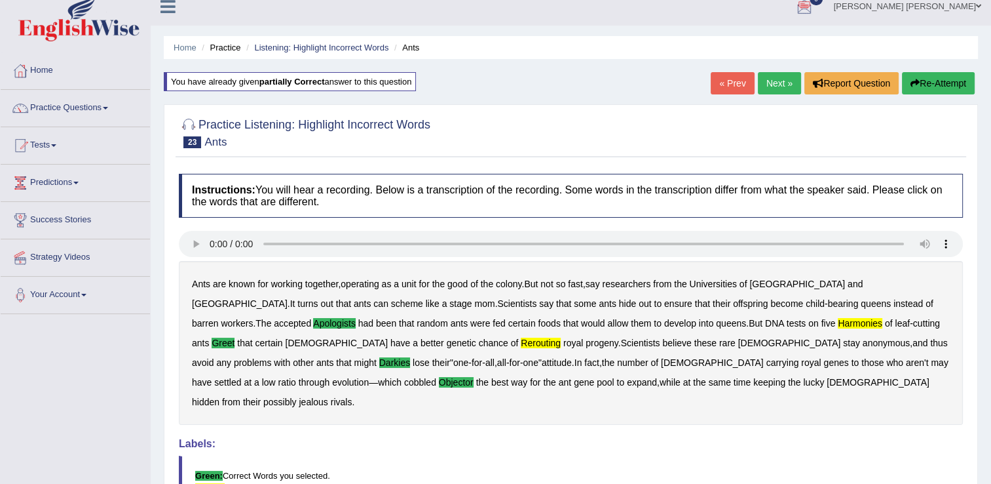
scroll to position [0, 0]
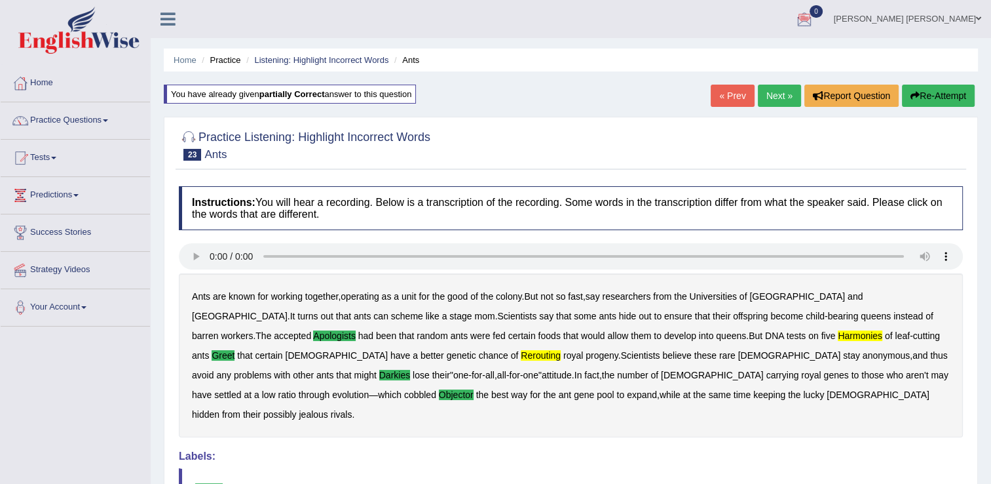
click at [964, 87] on button "Re-Attempt" at bounding box center [938, 96] width 73 height 22
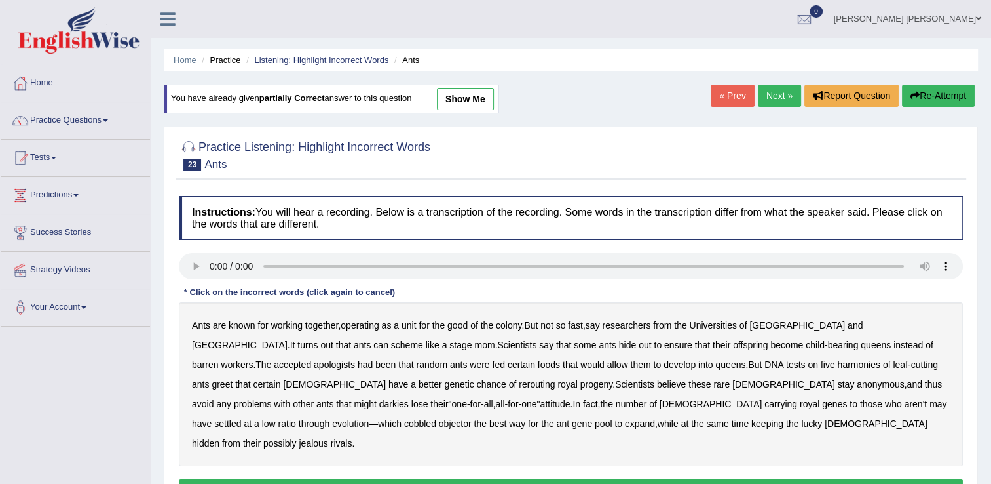
click at [355, 359] on b "apologists" at bounding box center [334, 364] width 41 height 10
click at [519, 383] on b "rerouting" at bounding box center [537, 384] width 36 height 10
click at [409, 398] on b "darkies" at bounding box center [393, 403] width 29 height 10
click at [436, 418] on b "cobbled" at bounding box center [420, 423] width 32 height 10
click at [651, 479] on button "Verify" at bounding box center [571, 490] width 784 height 22
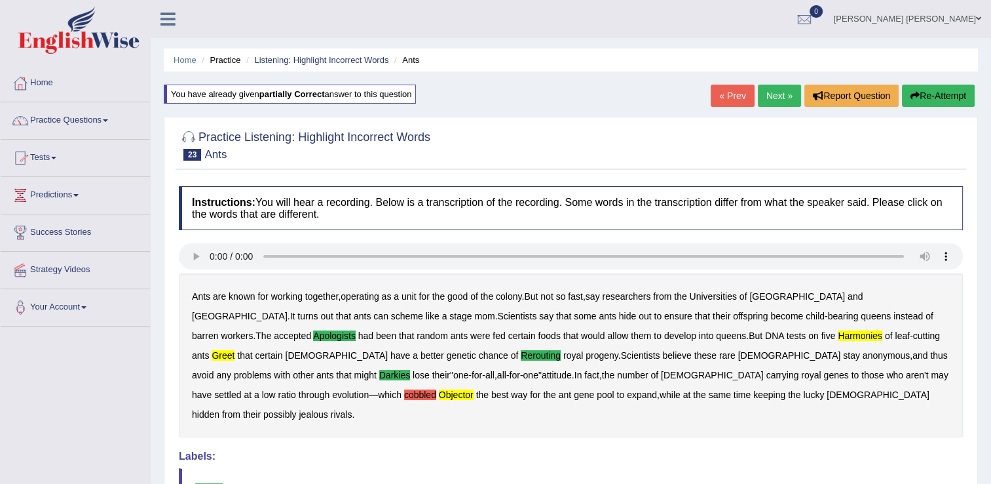
click at [776, 96] on link "Next »" at bounding box center [779, 96] width 43 height 22
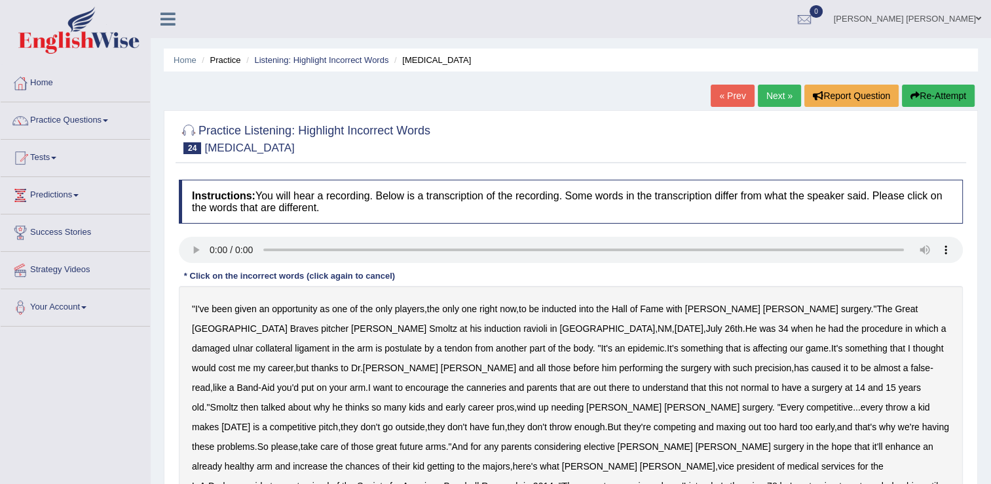
click at [523, 328] on b "ravioli" at bounding box center [535, 328] width 24 height 10
click at [422, 343] on b "postulate" at bounding box center [403, 348] width 37 height 10
click at [506, 382] on b "canneries" at bounding box center [486, 387] width 40 height 10
click at [807, 407] on b "competitive" at bounding box center [830, 407] width 47 height 10
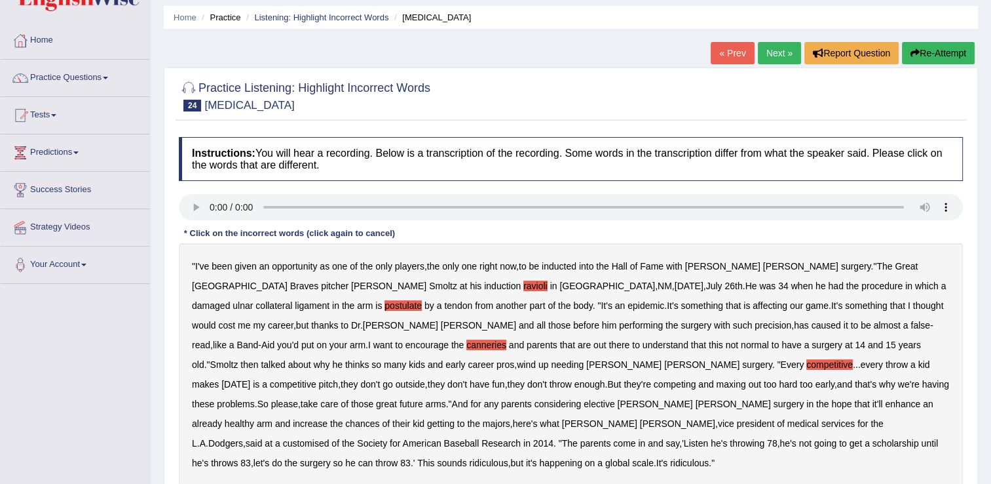
scroll to position [66, 0]
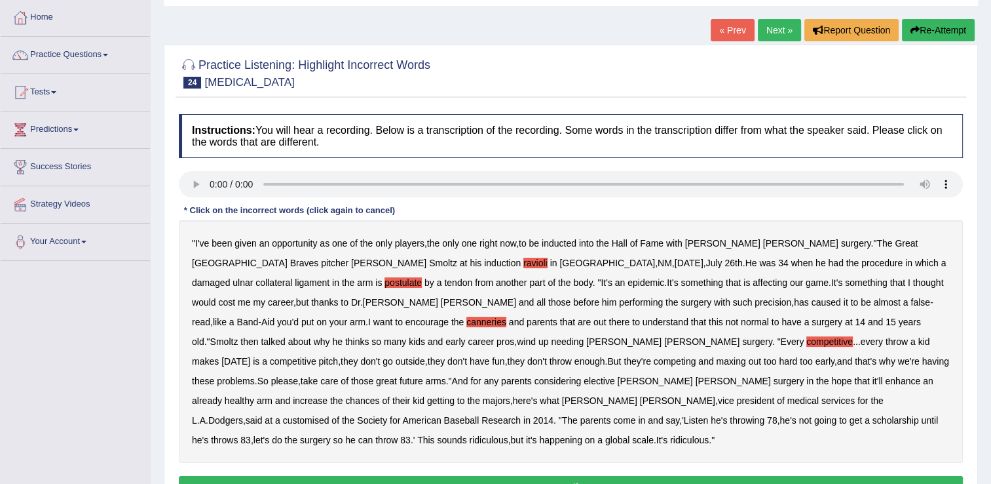
click at [330, 415] on b "customised" at bounding box center [306, 420] width 47 height 10
click at [713, 476] on button "Verify" at bounding box center [571, 487] width 784 height 22
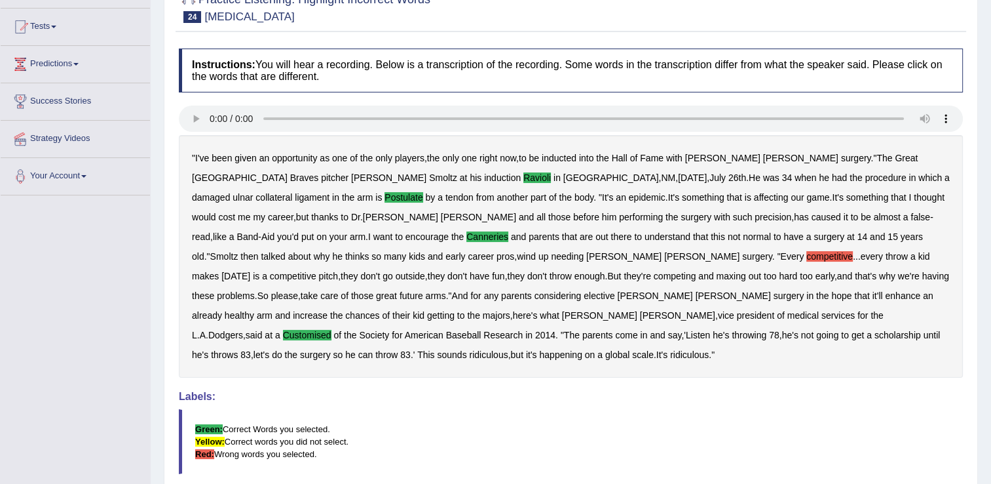
scroll to position [0, 0]
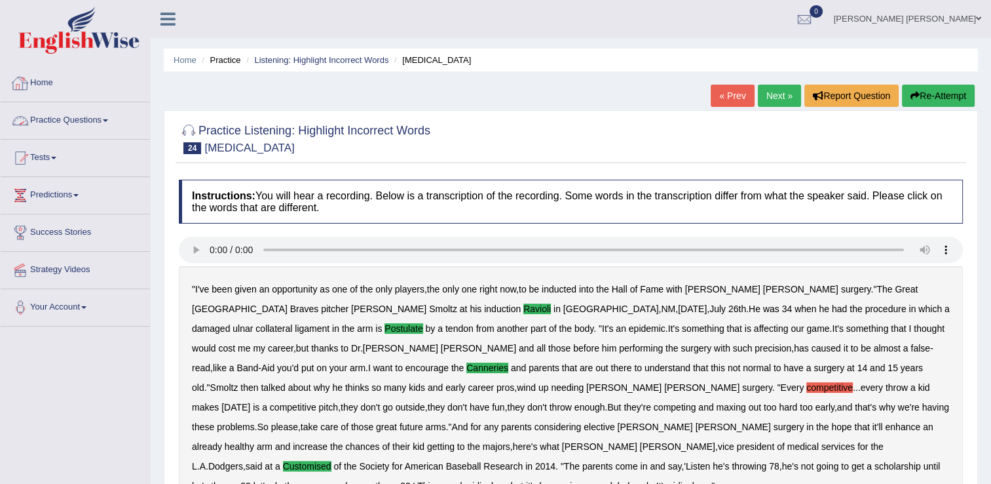
click at [49, 121] on link "Practice Questions" at bounding box center [75, 118] width 149 height 33
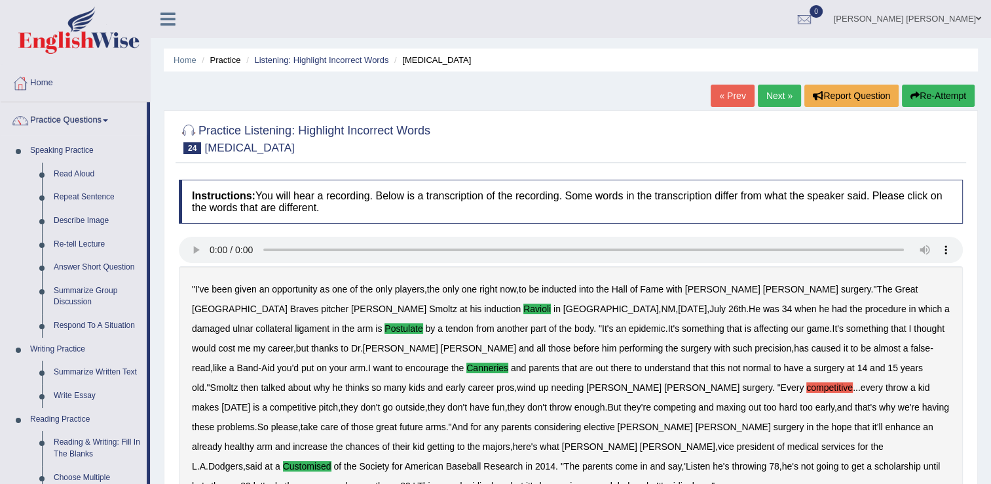
click at [778, 91] on link "Next »" at bounding box center [779, 96] width 43 height 22
